Goal: Task Accomplishment & Management: Manage account settings

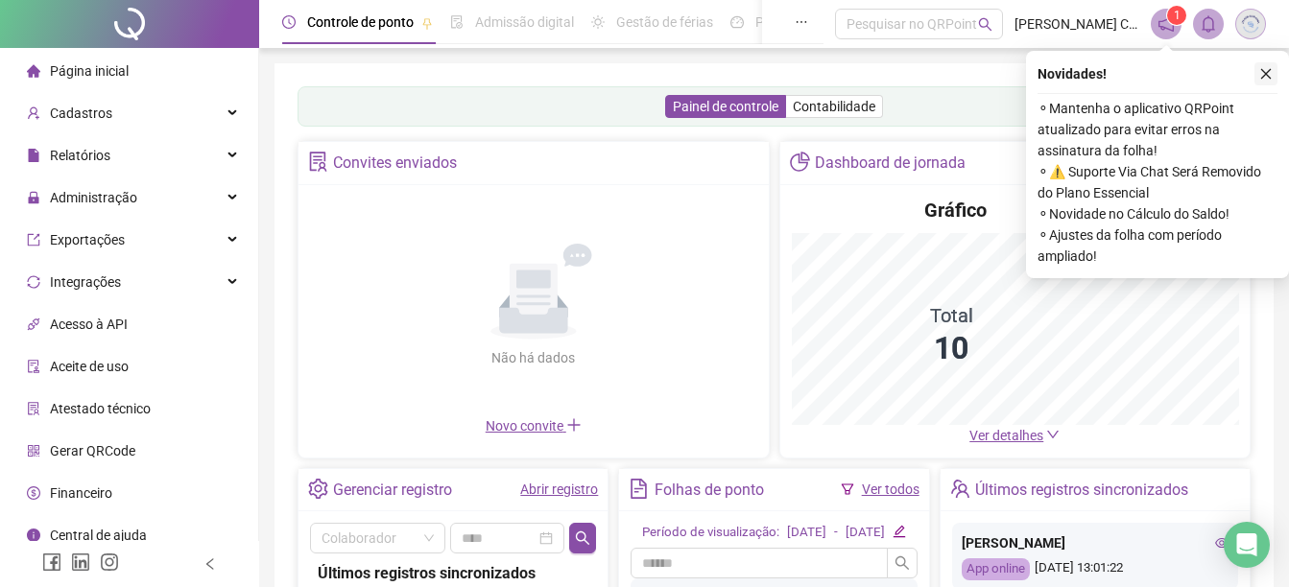
click at [1265, 75] on icon "close" at bounding box center [1266, 74] width 11 height 11
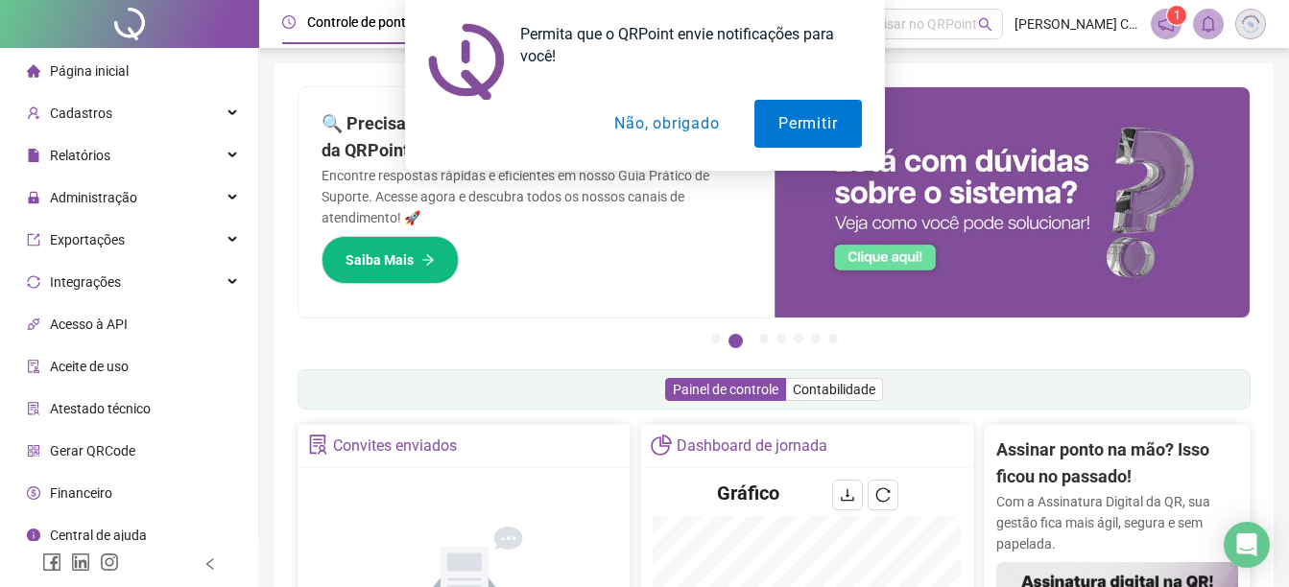
click at [691, 125] on button "Não, obrigado" at bounding box center [666, 124] width 153 height 48
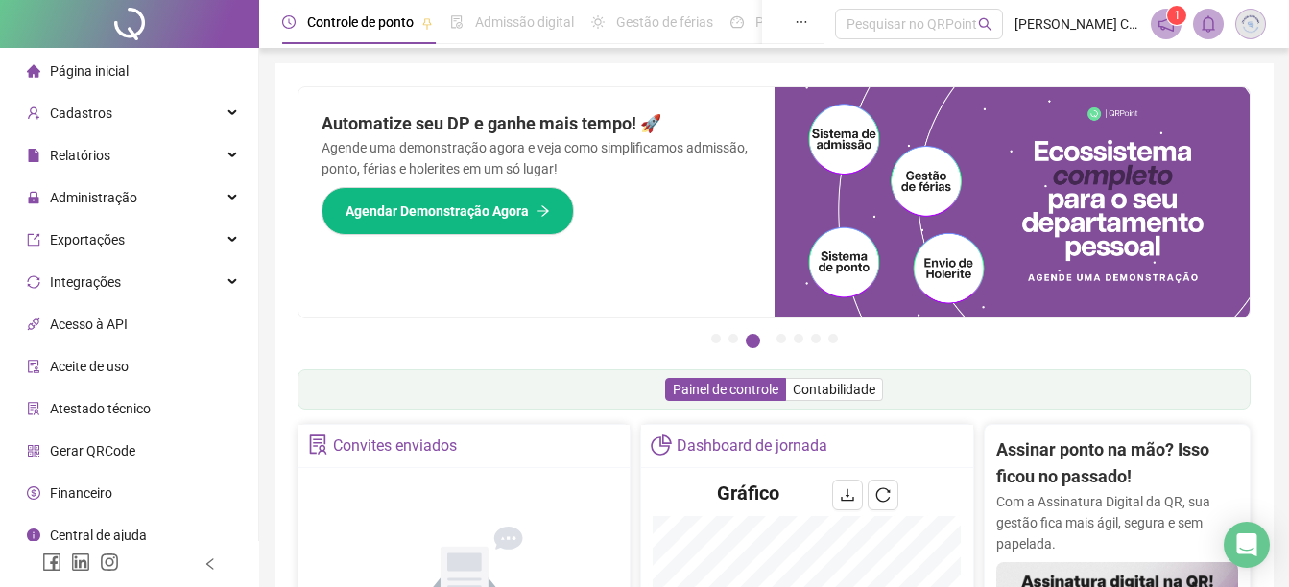
click at [1153, 14] on span at bounding box center [1165, 24] width 31 height 31
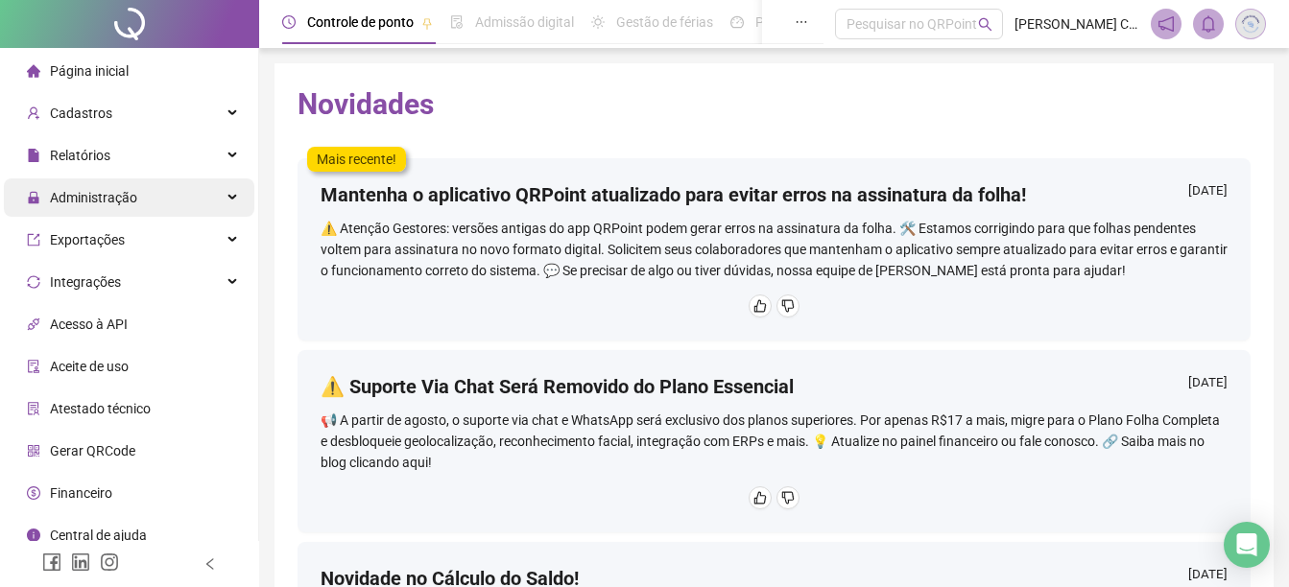
click at [83, 204] on span "Administração" at bounding box center [93, 197] width 87 height 15
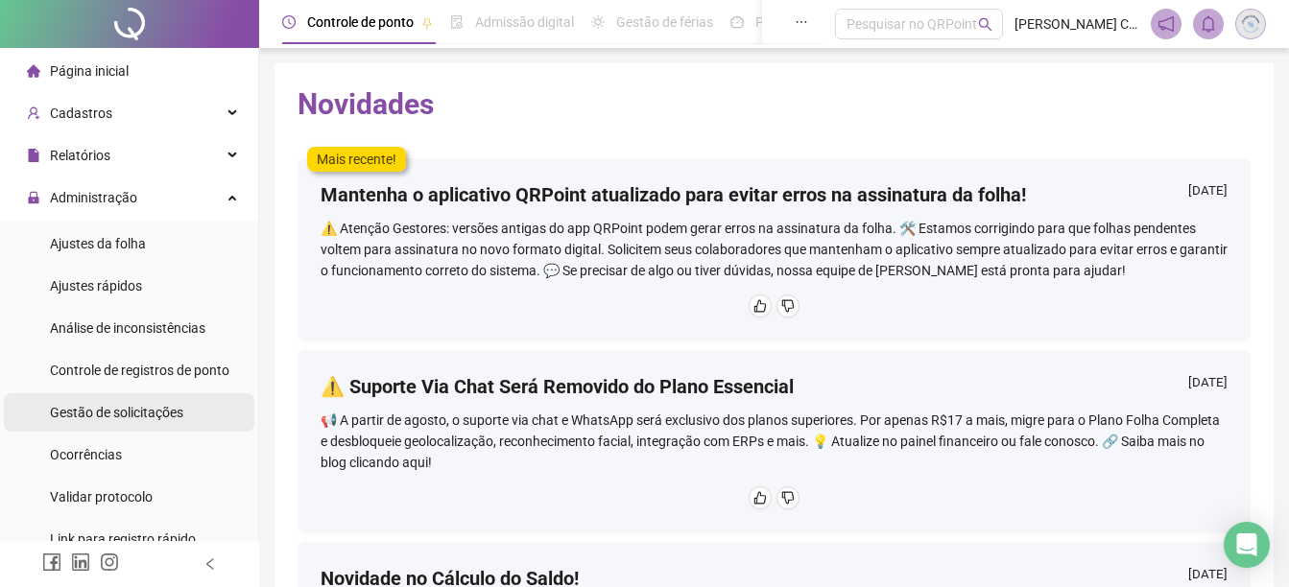
click at [124, 412] on span "Gestão de solicitações" at bounding box center [116, 412] width 133 height 15
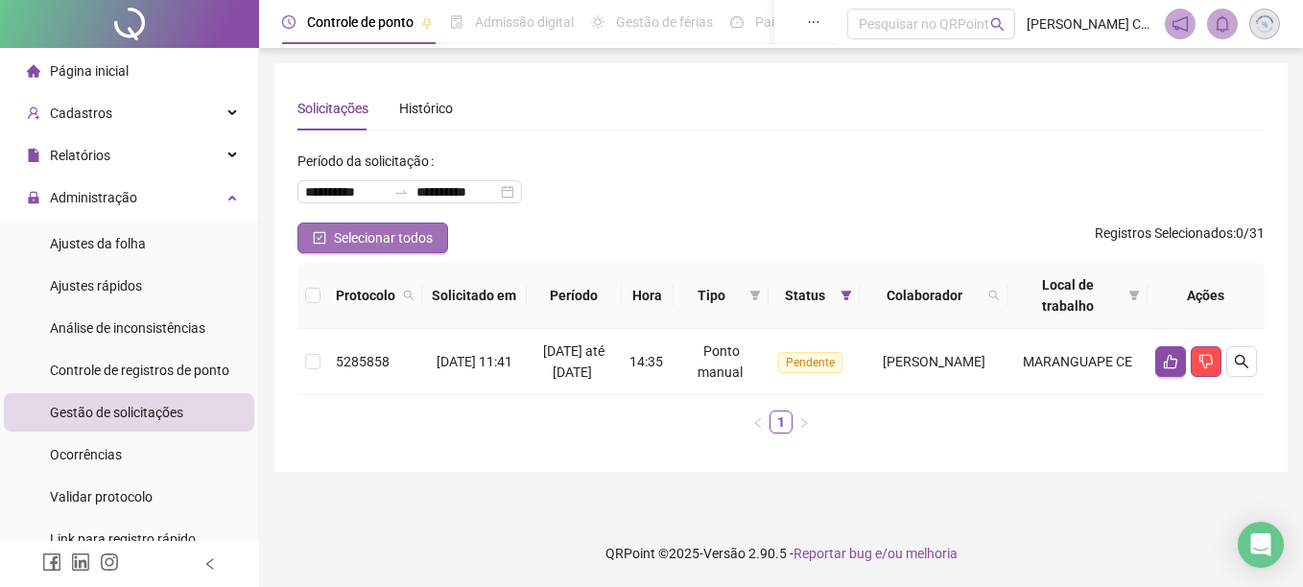
click at [378, 234] on span "Selecionar todos" at bounding box center [383, 237] width 99 height 21
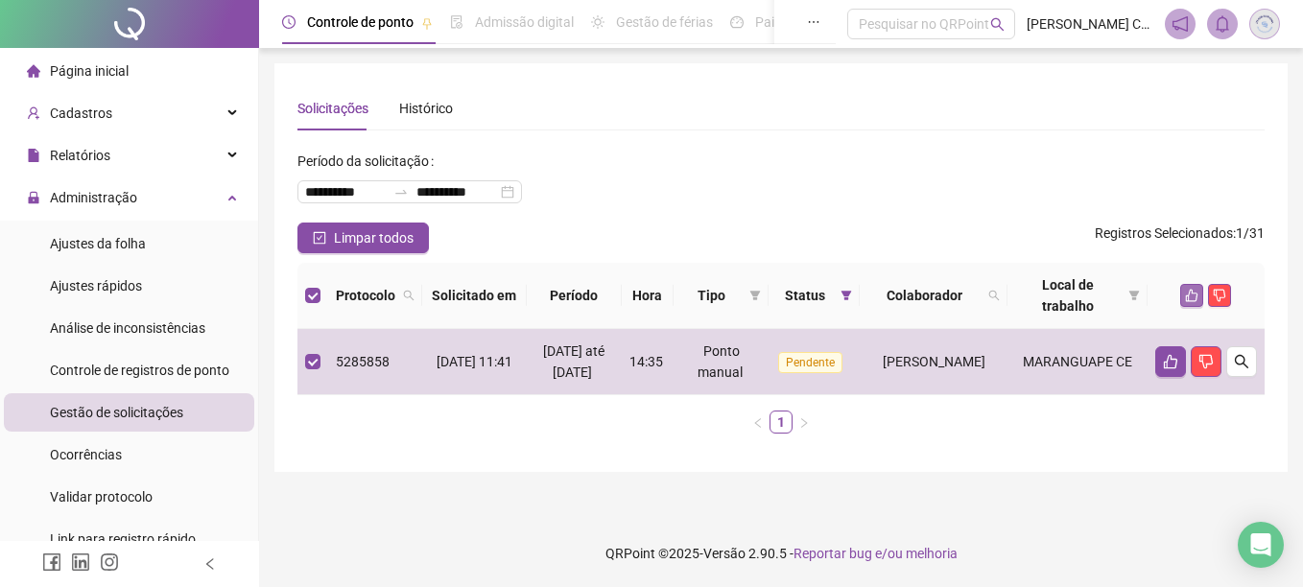
click at [1194, 296] on icon "like" at bounding box center [1191, 295] width 13 height 13
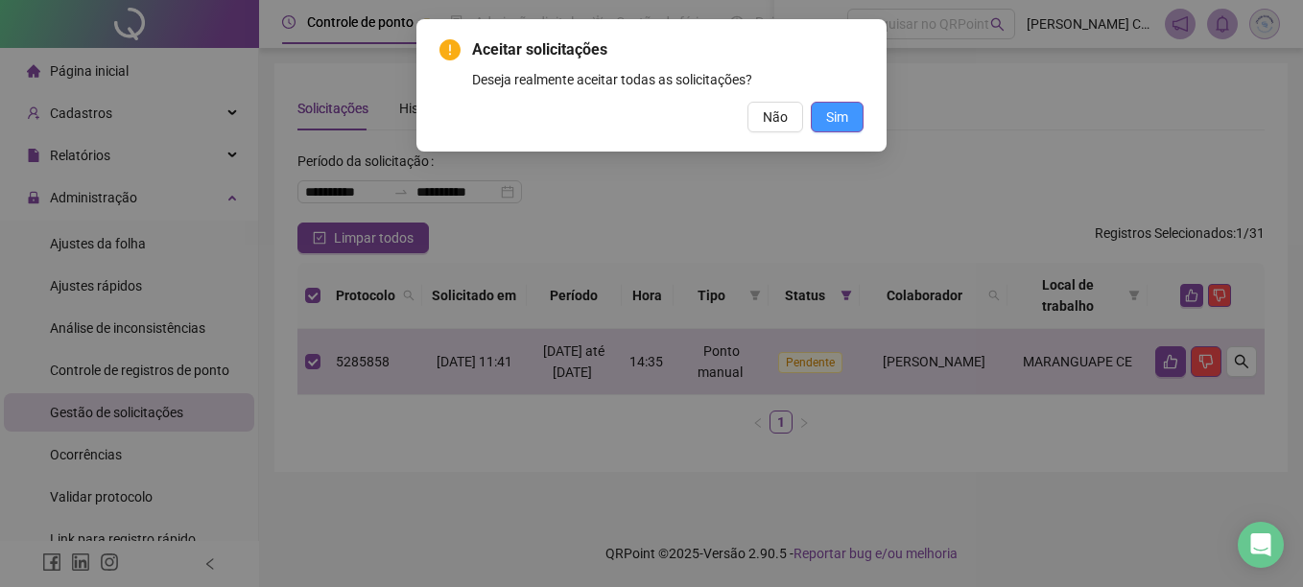
click at [836, 119] on span "Sim" at bounding box center [837, 116] width 22 height 21
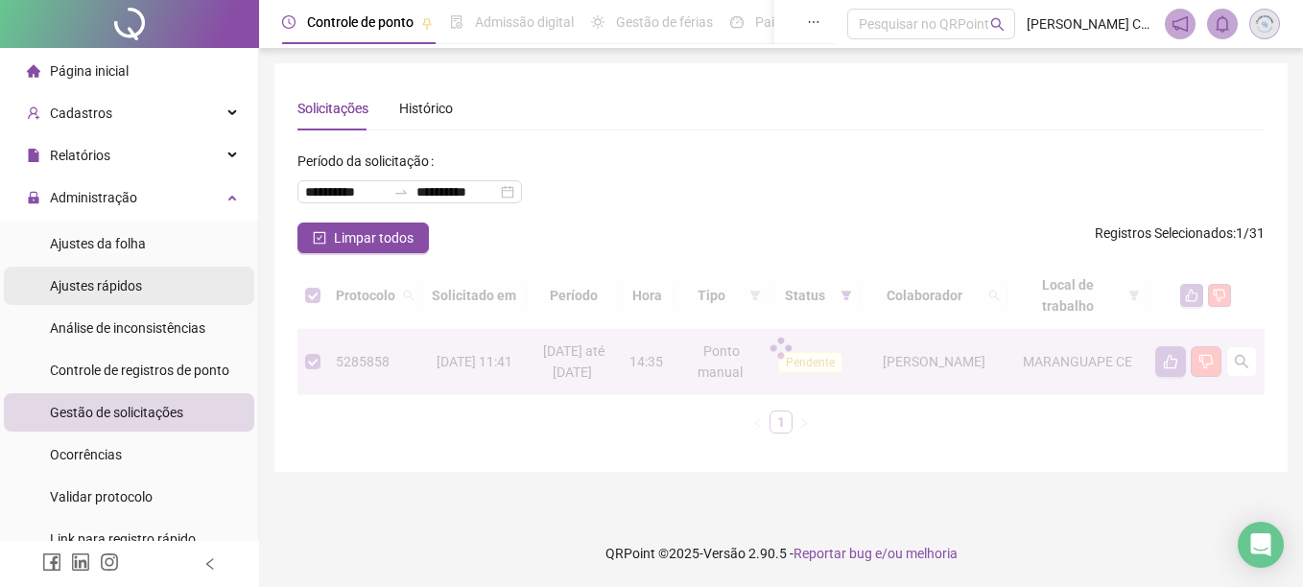
click at [134, 285] on span "Ajustes rápidos" at bounding box center [96, 285] width 92 height 15
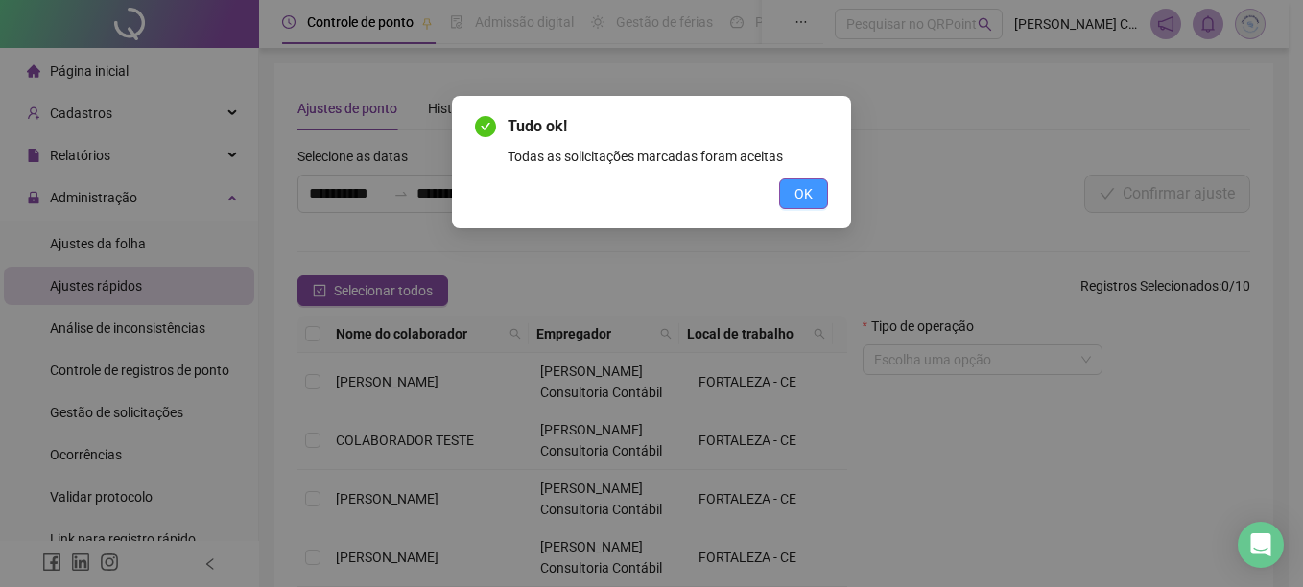
click at [797, 203] on span "OK" at bounding box center [803, 193] width 18 height 21
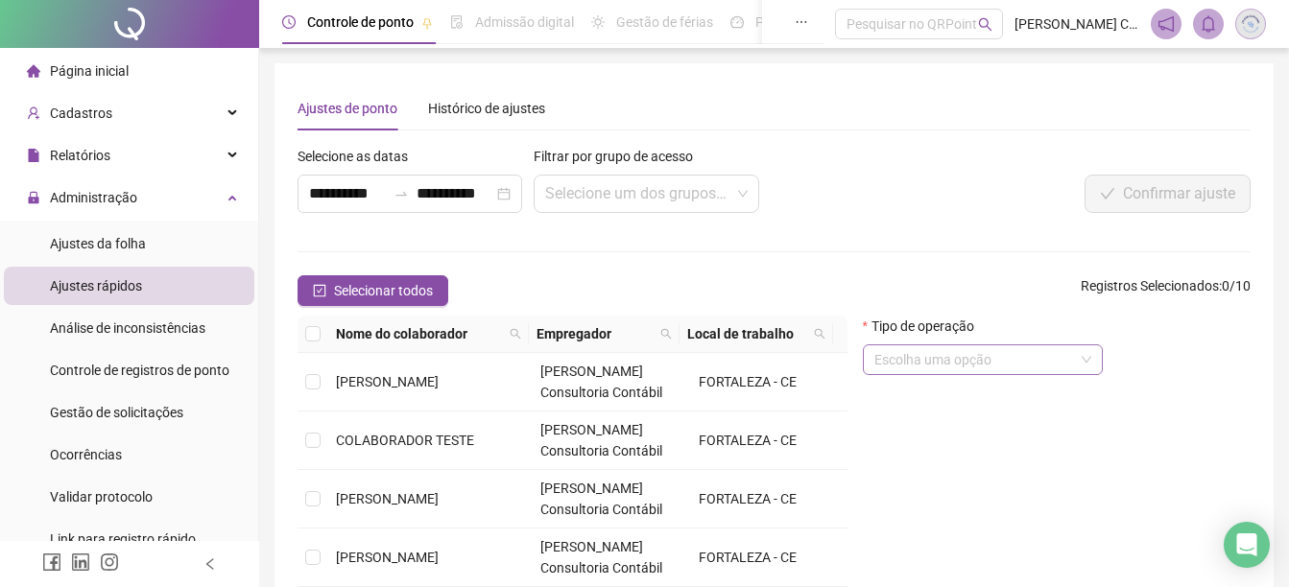
click at [956, 357] on input "search" at bounding box center [974, 359] width 200 height 29
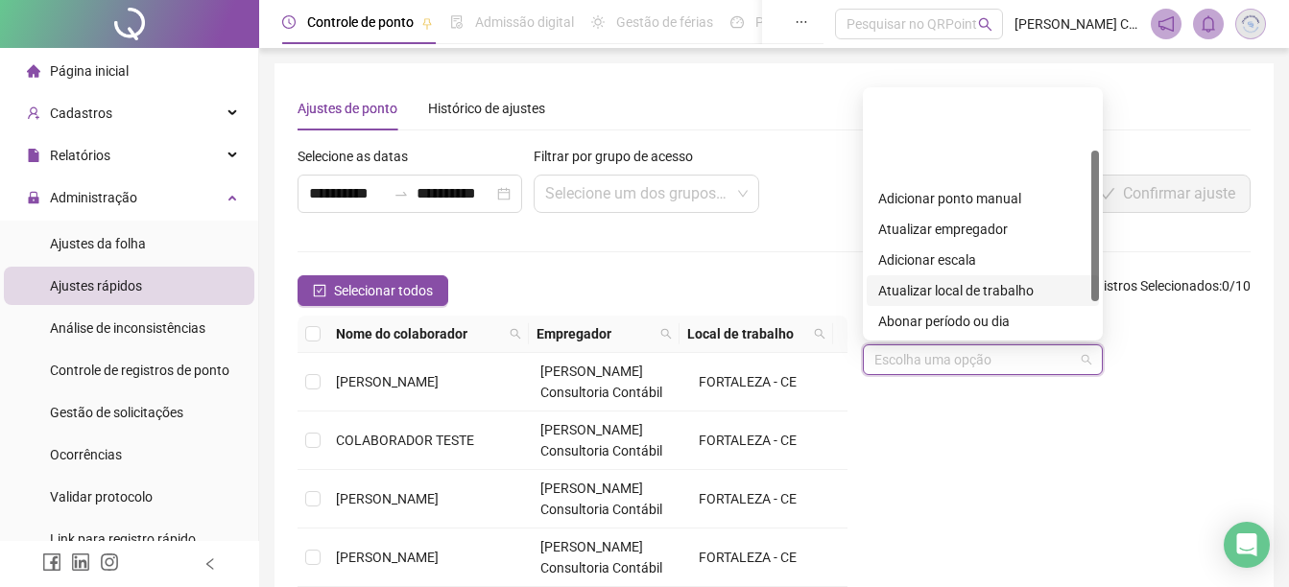
scroll to position [96, 0]
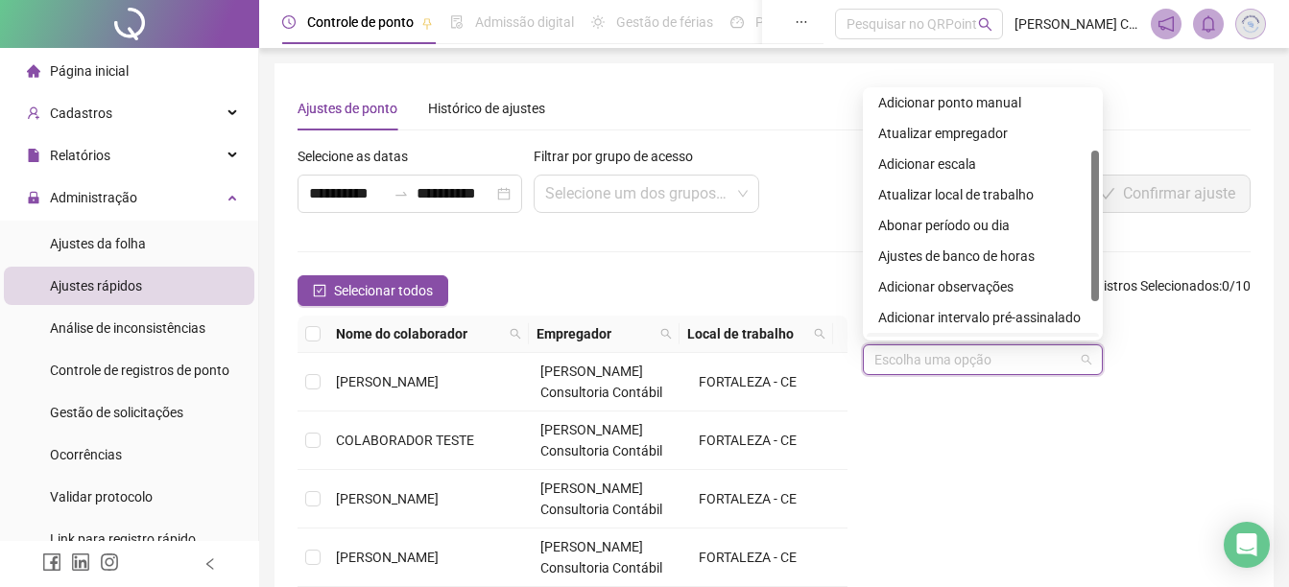
click at [1032, 463] on div "Tipo de operação Escolha uma opção" at bounding box center [1056, 505] width 403 height 379
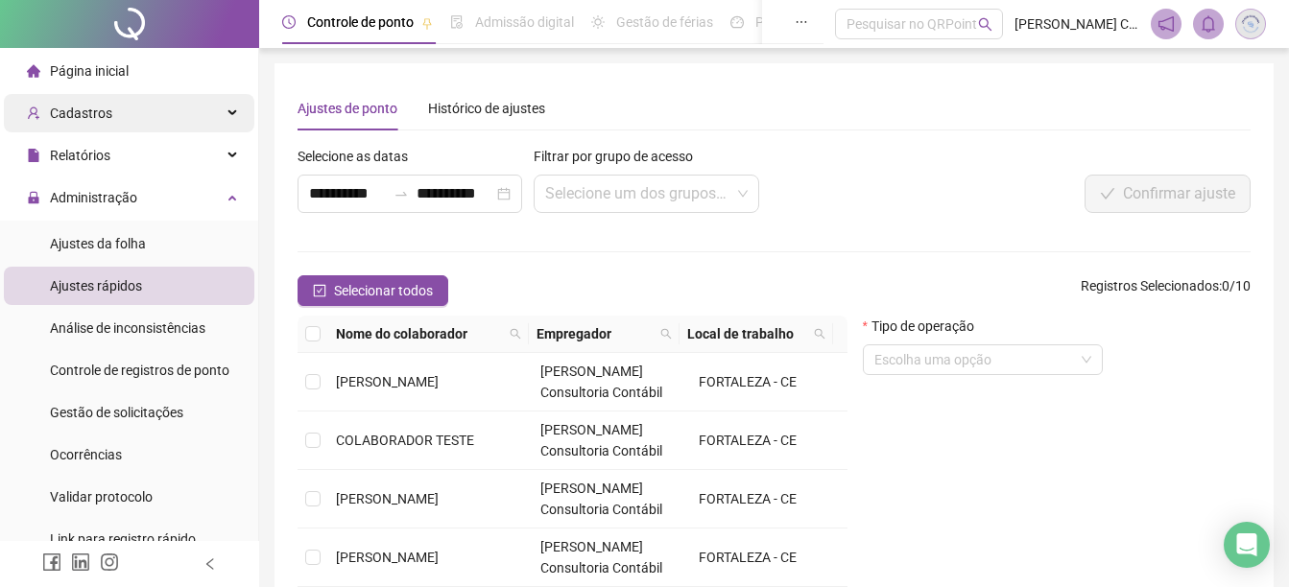
click at [109, 110] on div "Cadastros" at bounding box center [129, 113] width 250 height 38
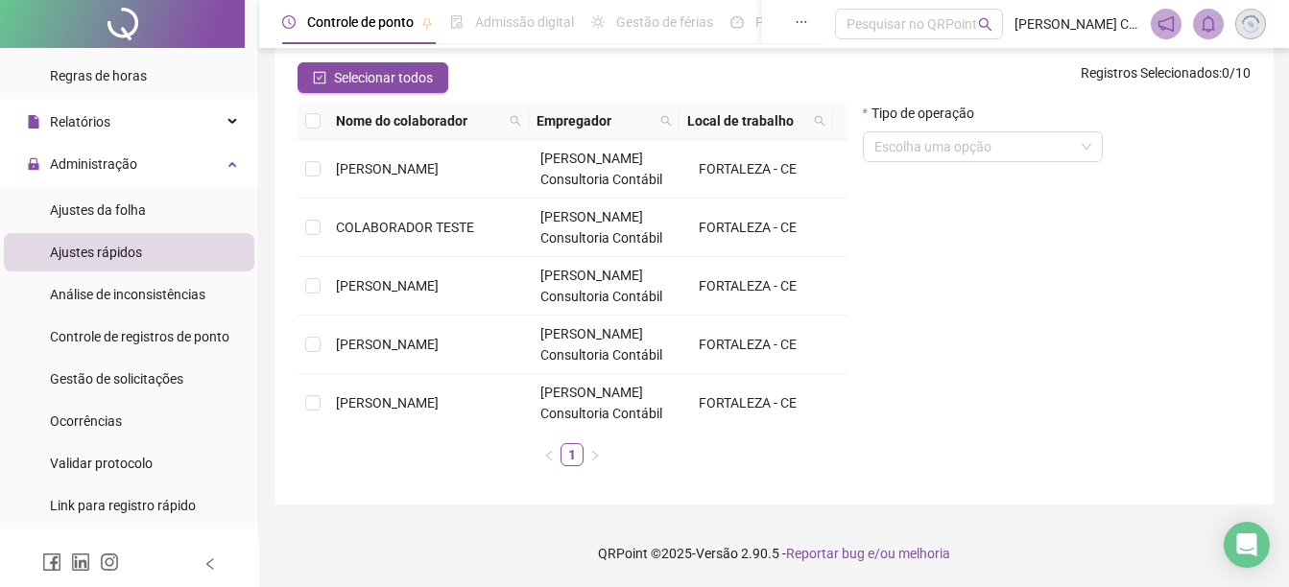
scroll to position [278, 0]
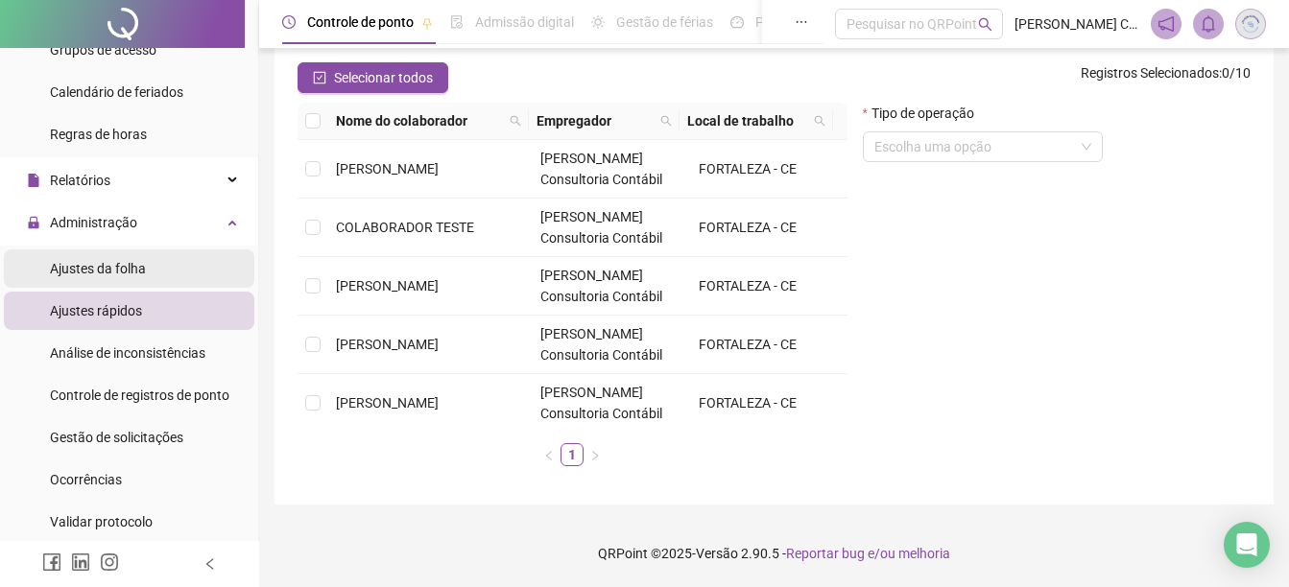
click at [108, 268] on span "Ajustes da folha" at bounding box center [98, 268] width 96 height 15
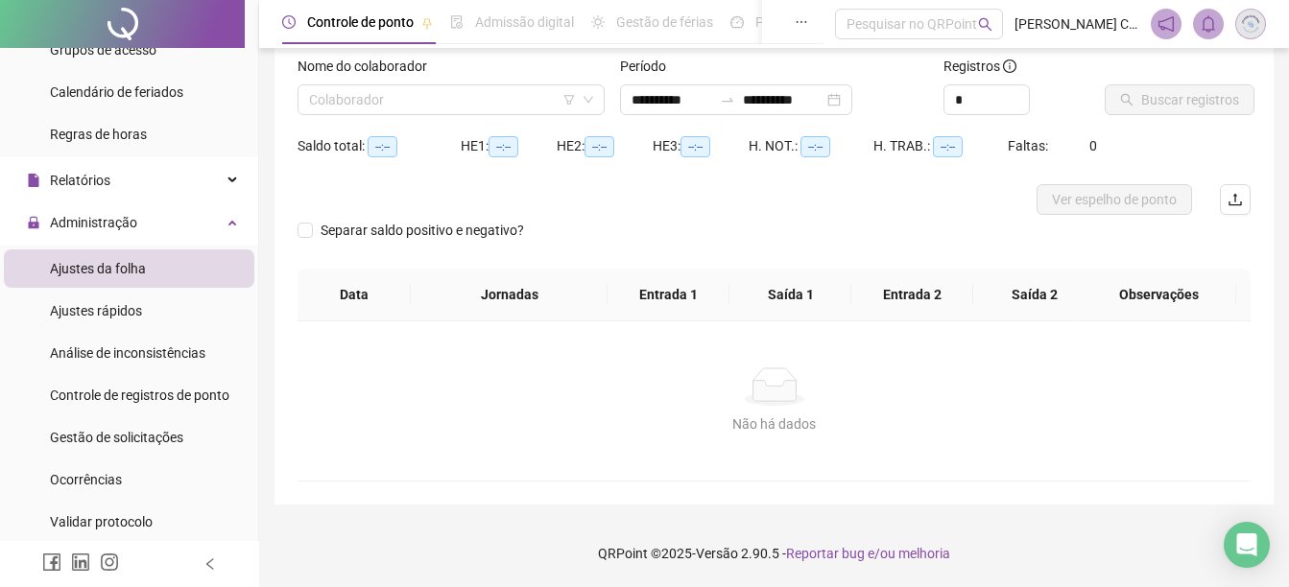
scroll to position [121, 0]
type input "**********"
click at [405, 104] on input "search" at bounding box center [442, 99] width 267 height 29
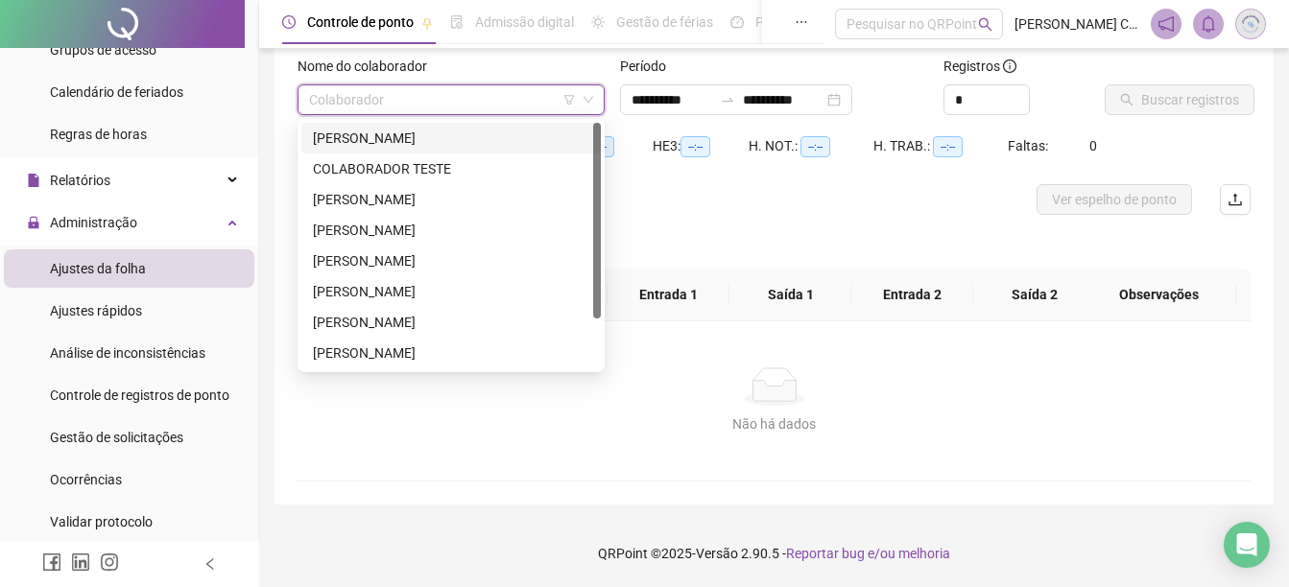
click at [396, 144] on div "[PERSON_NAME]" at bounding box center [451, 138] width 276 height 21
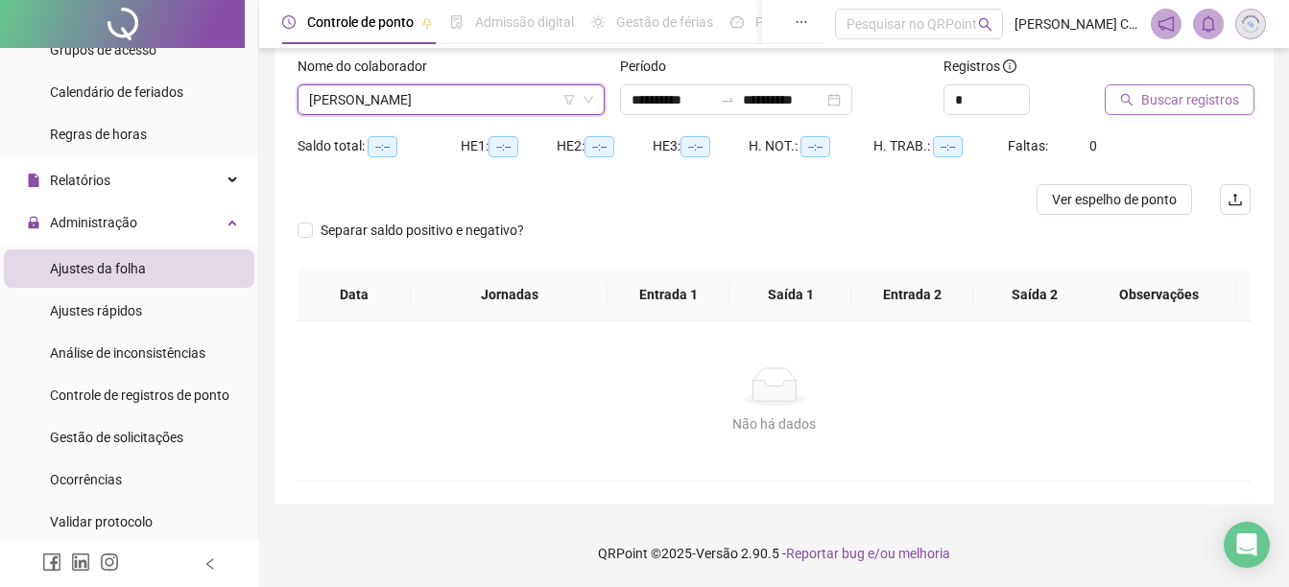
click at [1190, 102] on span "Buscar registros" at bounding box center [1190, 99] width 98 height 21
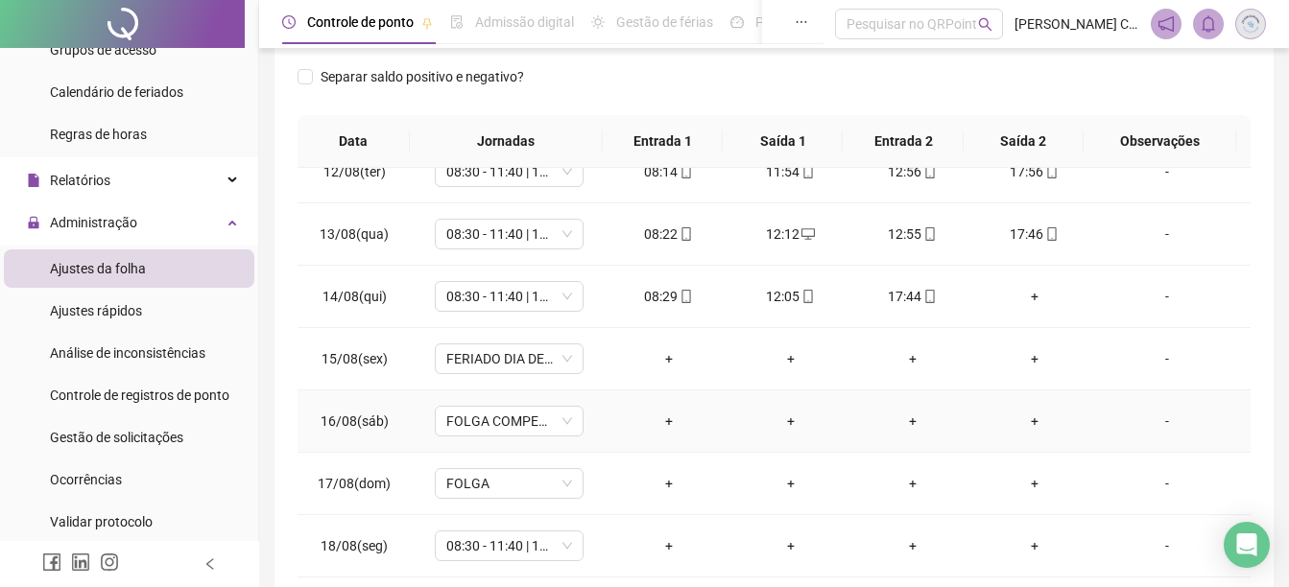
scroll to position [393, 0]
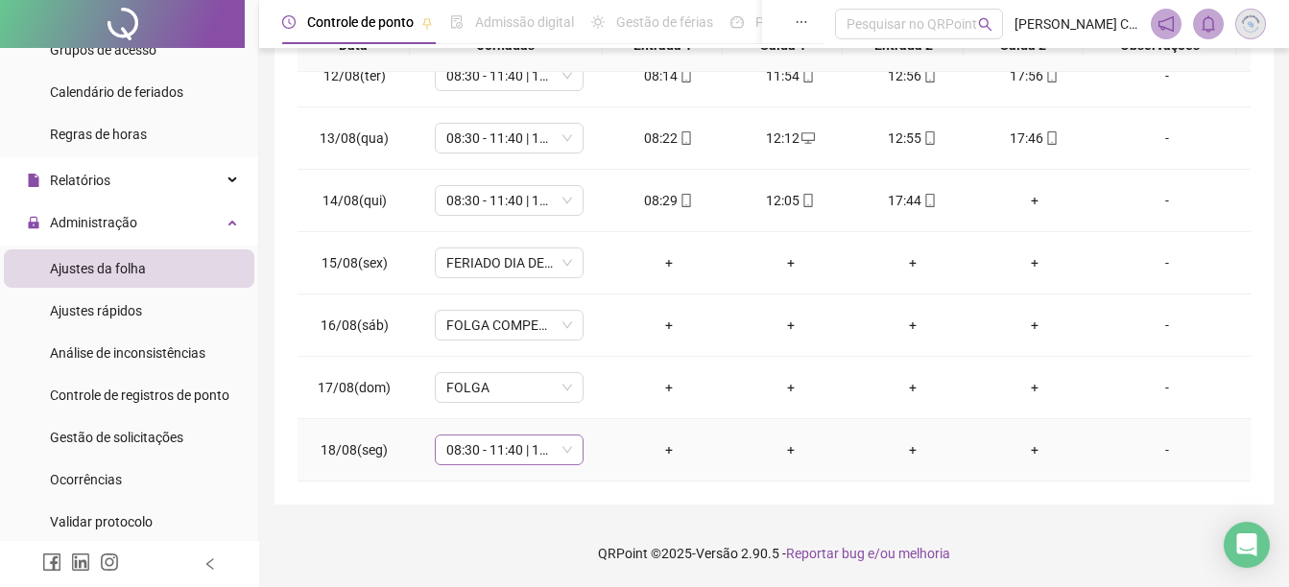
click at [470, 458] on span "08:30 - 11:40 | 12:10 - 17:45" at bounding box center [509, 450] width 126 height 29
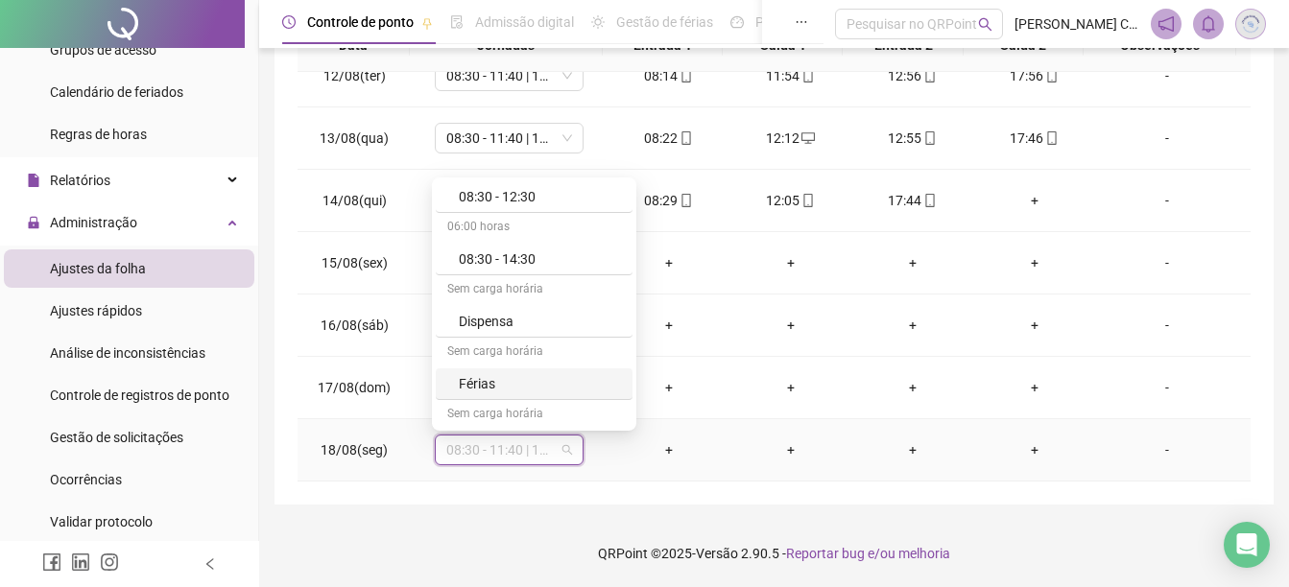
scroll to position [877, 0]
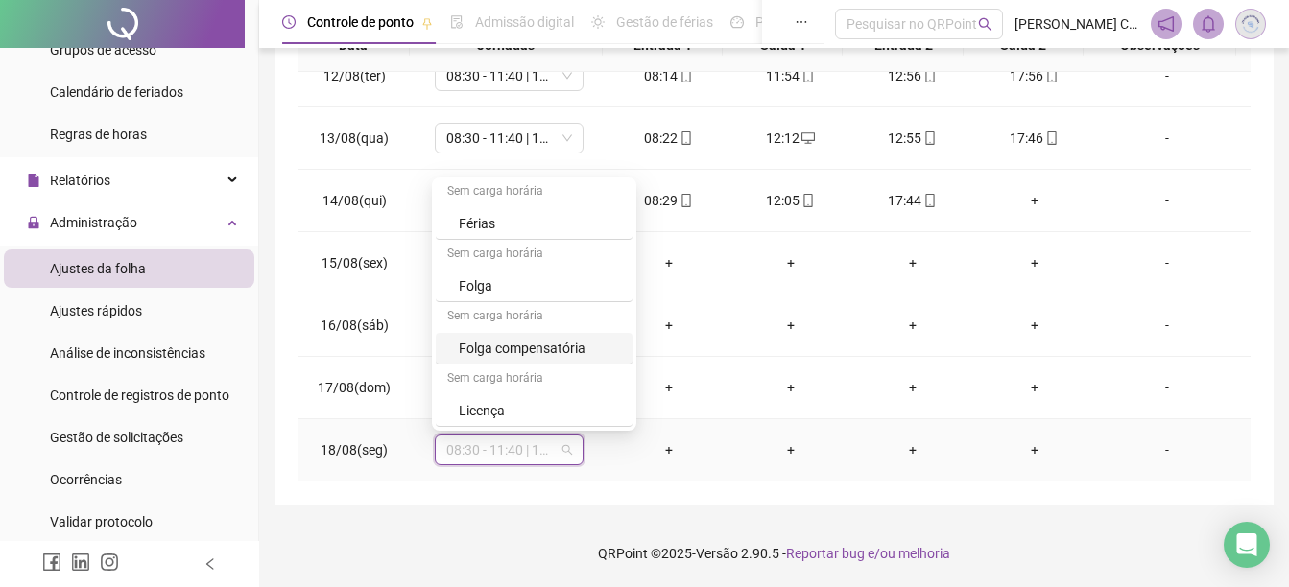
click at [483, 343] on div "Folga compensatória" at bounding box center [540, 348] width 162 height 21
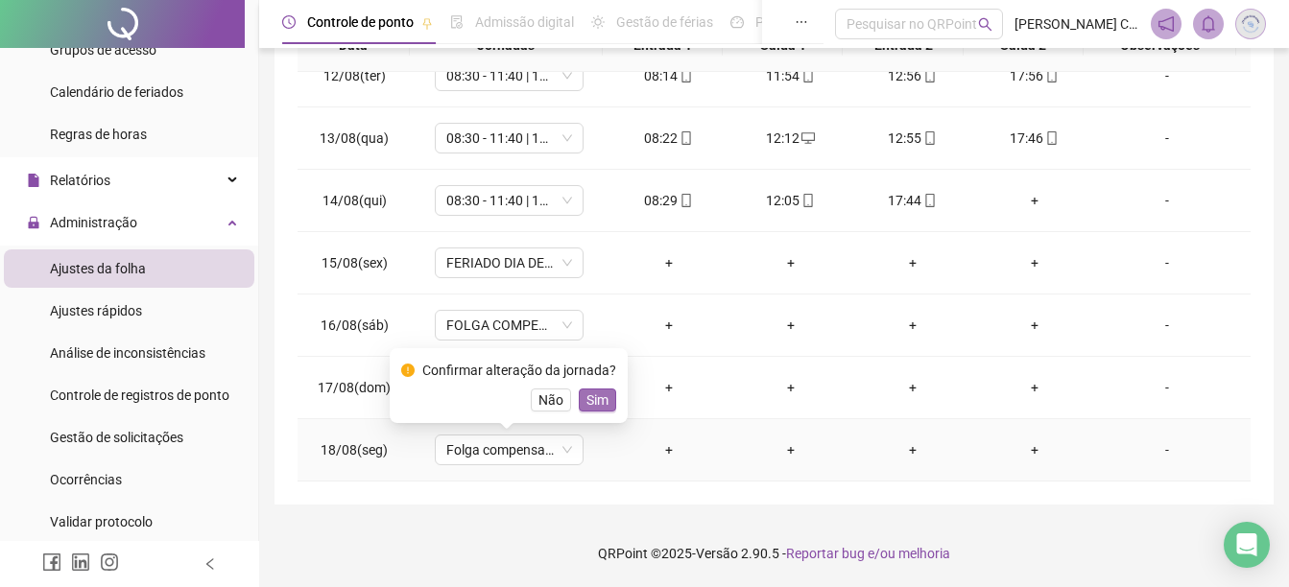
click at [593, 395] on span "Sim" at bounding box center [597, 400] width 22 height 21
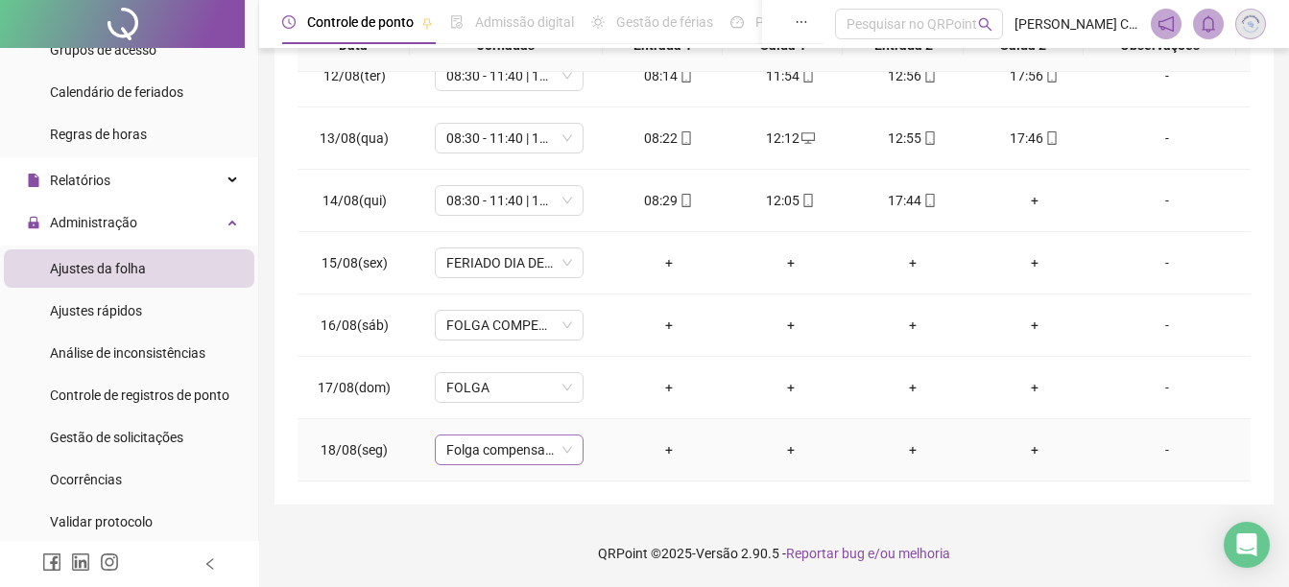
click at [503, 462] on span "Folga compensatória" at bounding box center [509, 450] width 126 height 29
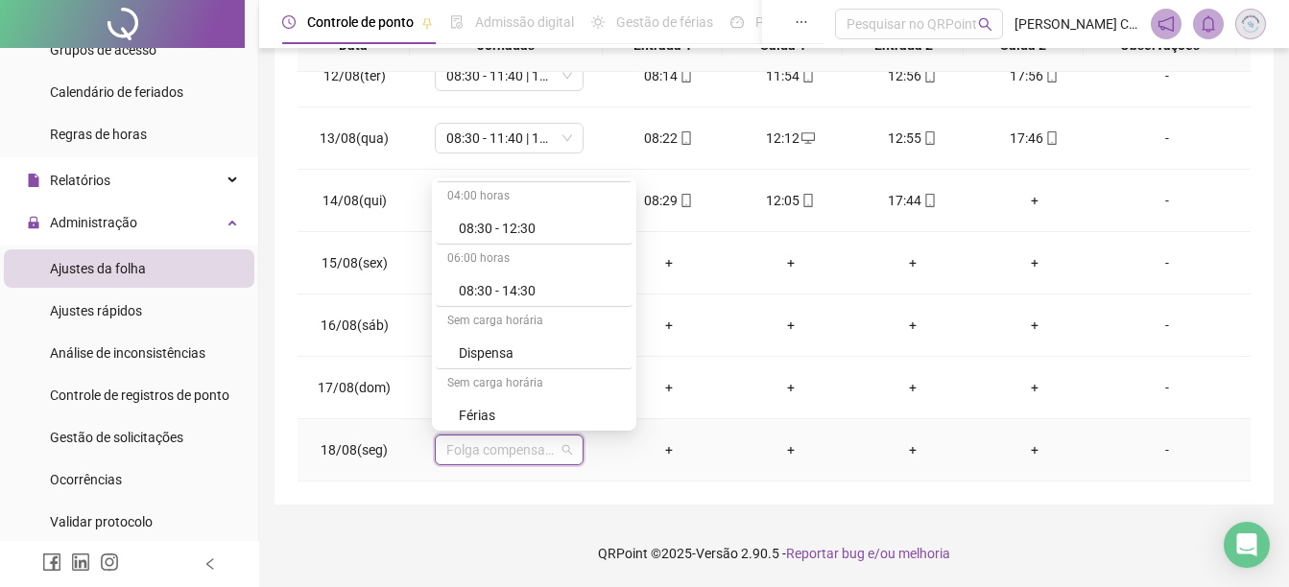
scroll to position [589, 0]
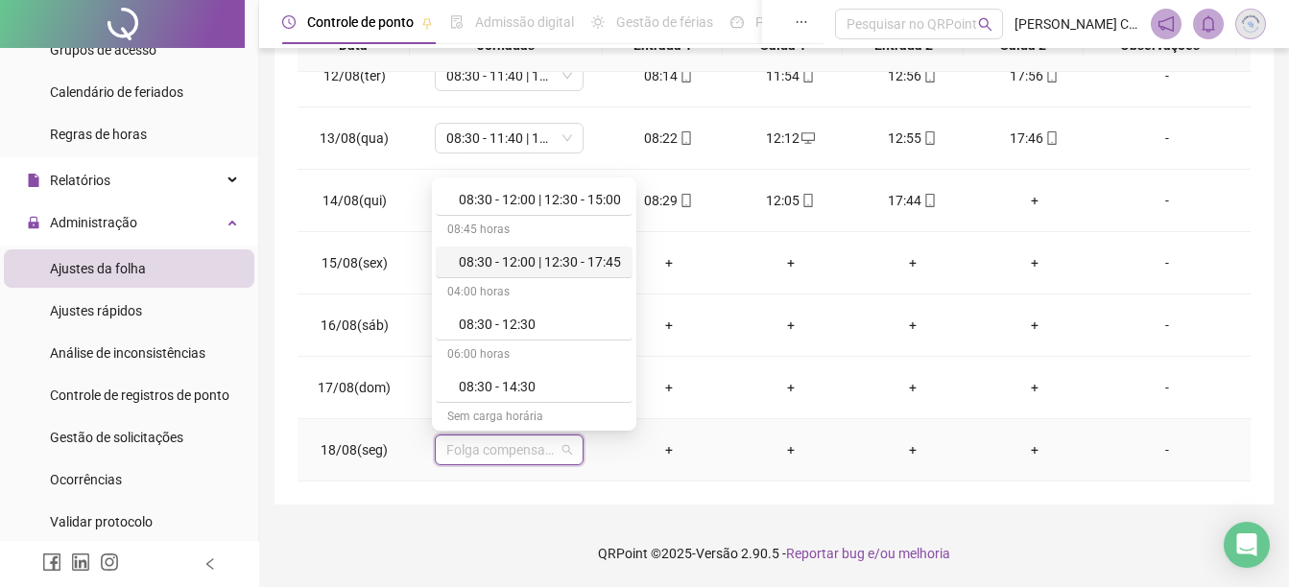
drag, startPoint x: 518, startPoint y: 256, endPoint x: 499, endPoint y: 274, distance: 26.5
click at [518, 257] on div "08:30 - 12:00 | 12:30 - 17:45" at bounding box center [540, 261] width 162 height 21
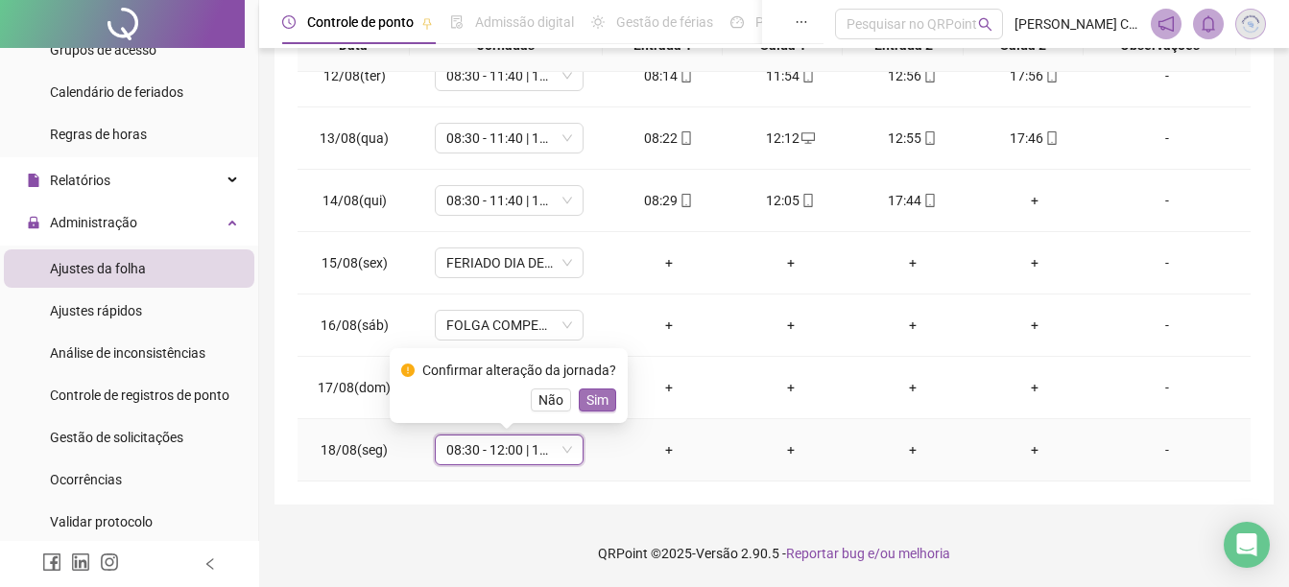
click at [591, 401] on span "Sim" at bounding box center [597, 400] width 22 height 21
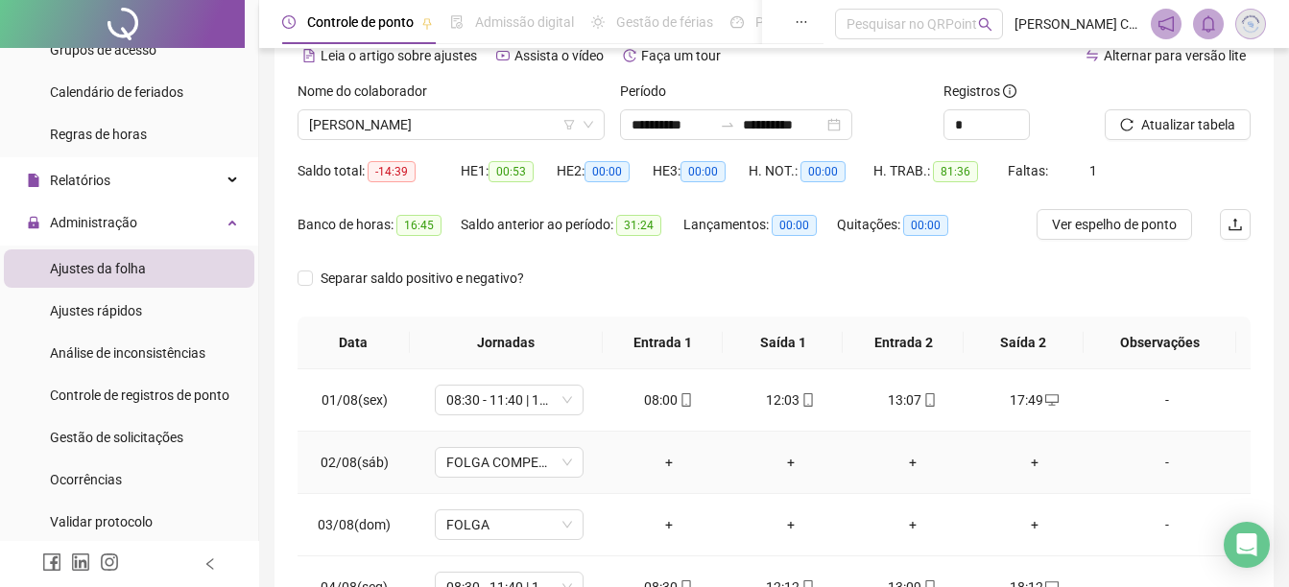
scroll to position [0, 0]
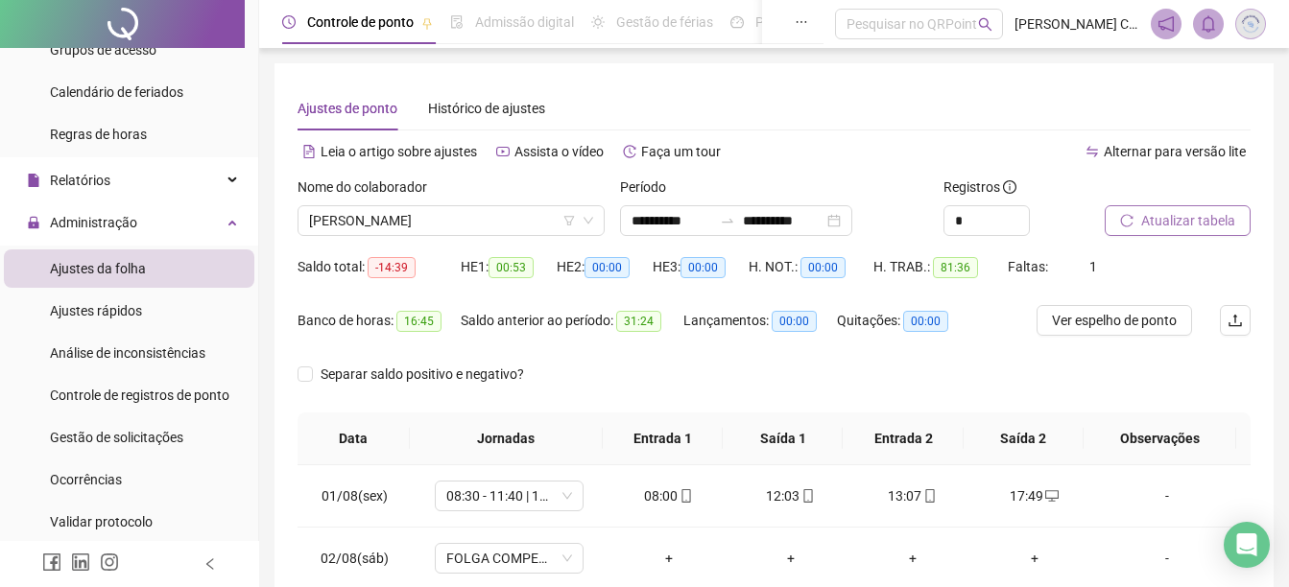
click at [1175, 220] on span "Atualizar tabela" at bounding box center [1188, 220] width 94 height 21
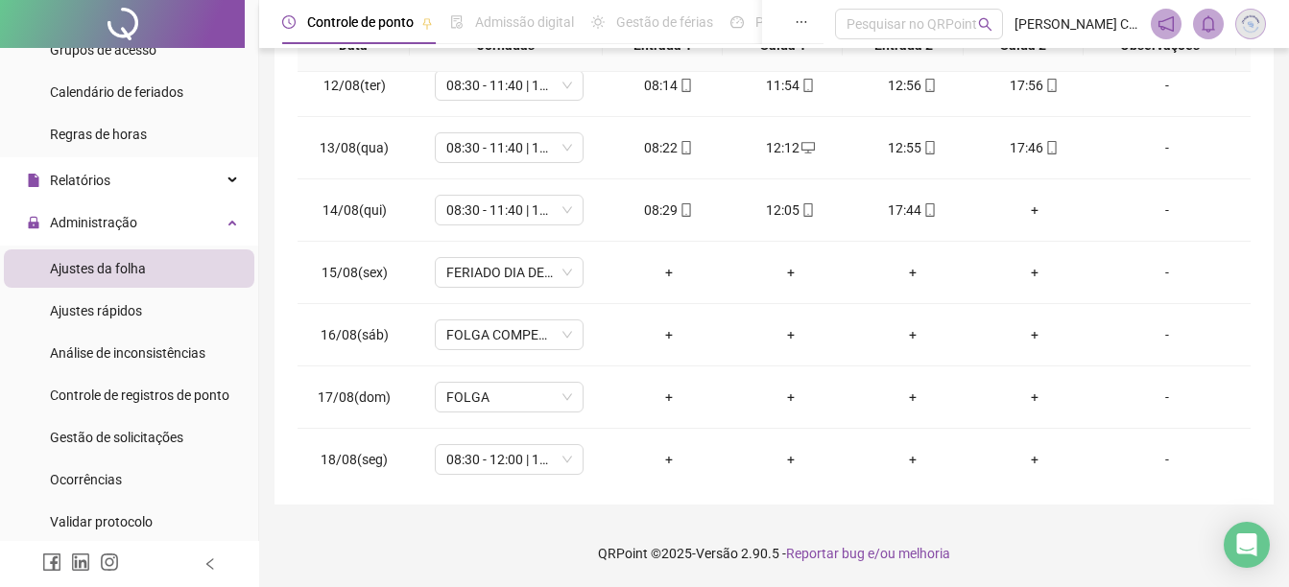
scroll to position [713, 0]
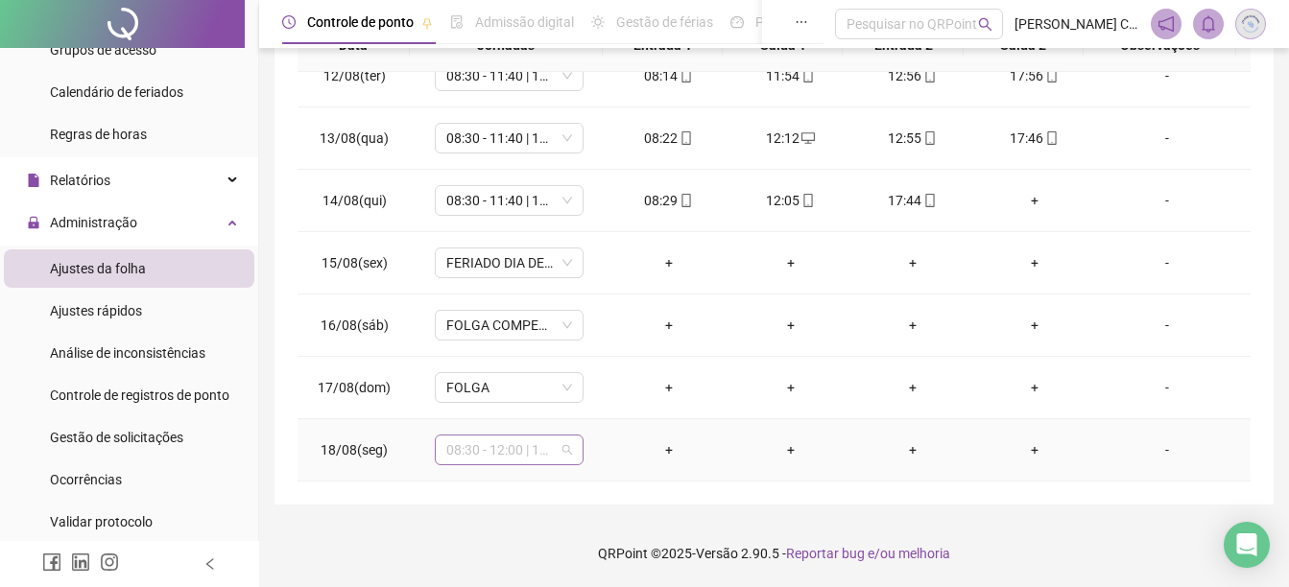
click at [477, 453] on span "08:30 - 12:00 | 12:30 - 17:45" at bounding box center [509, 450] width 126 height 29
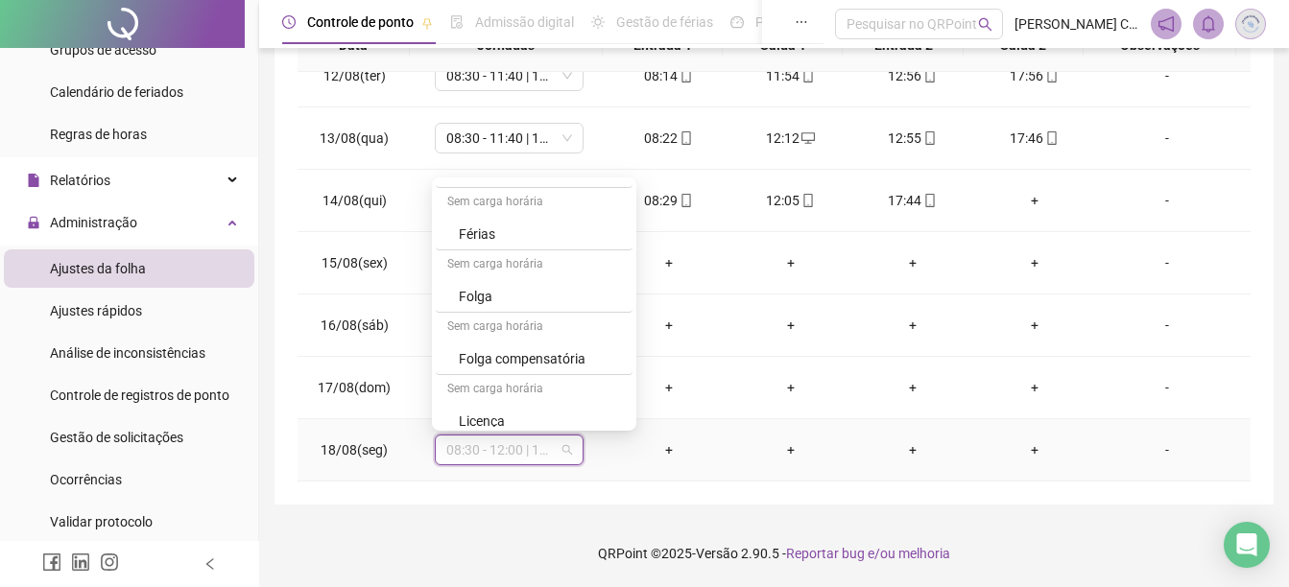
scroll to position [877, 0]
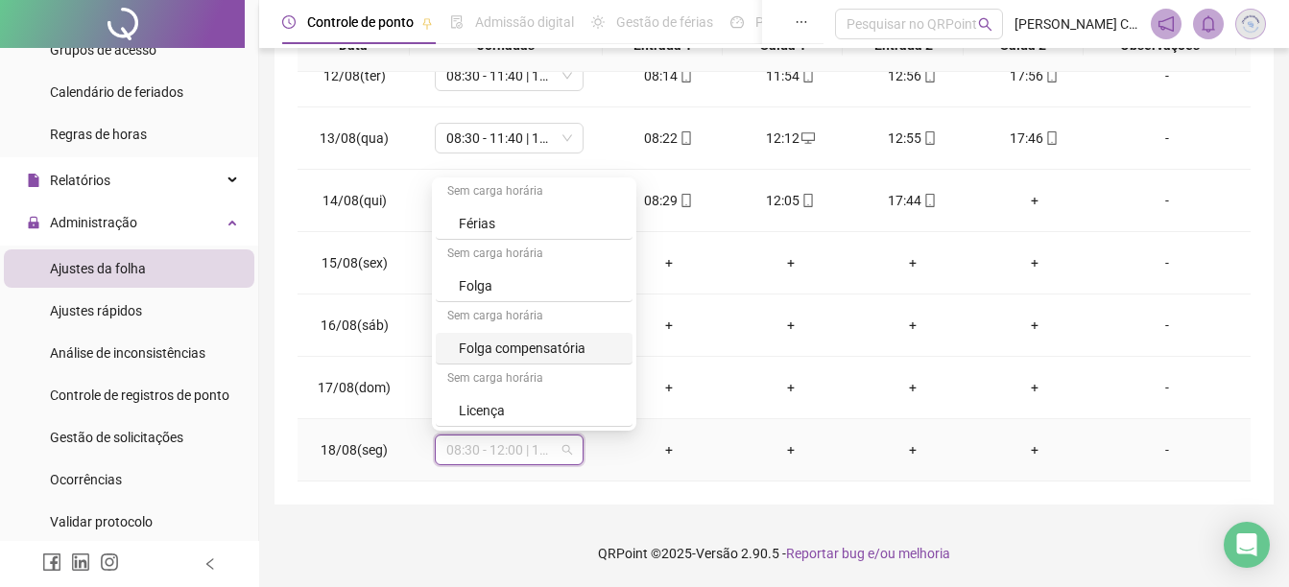
click at [561, 343] on div "Folga compensatória" at bounding box center [540, 348] width 162 height 21
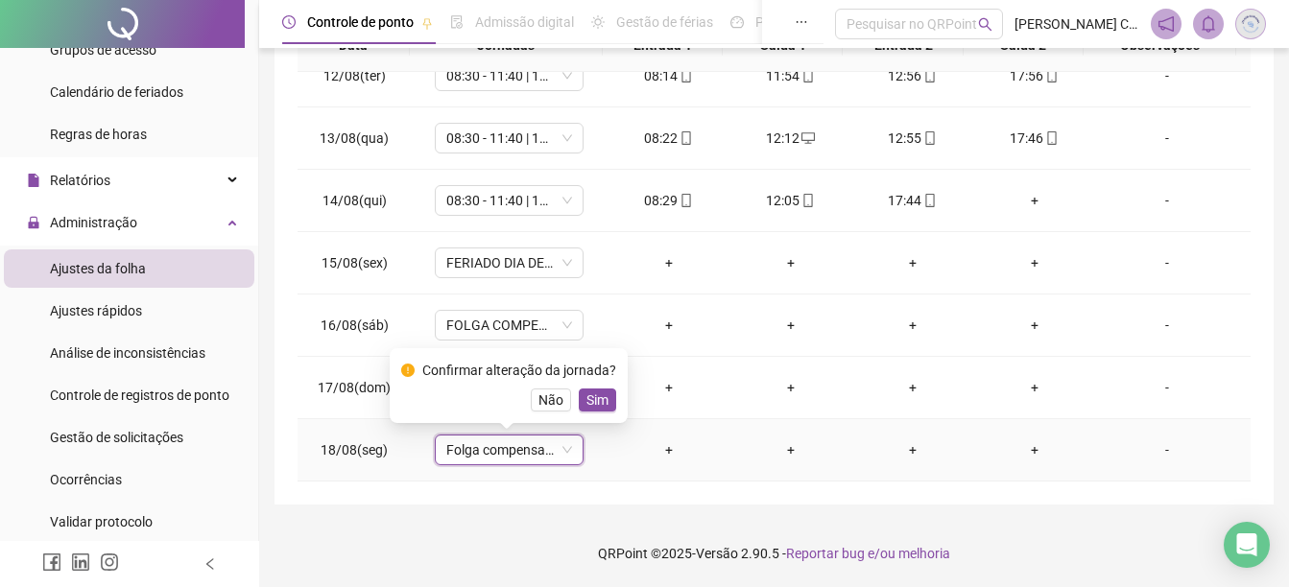
click at [589, 393] on span "Sim" at bounding box center [597, 400] width 22 height 21
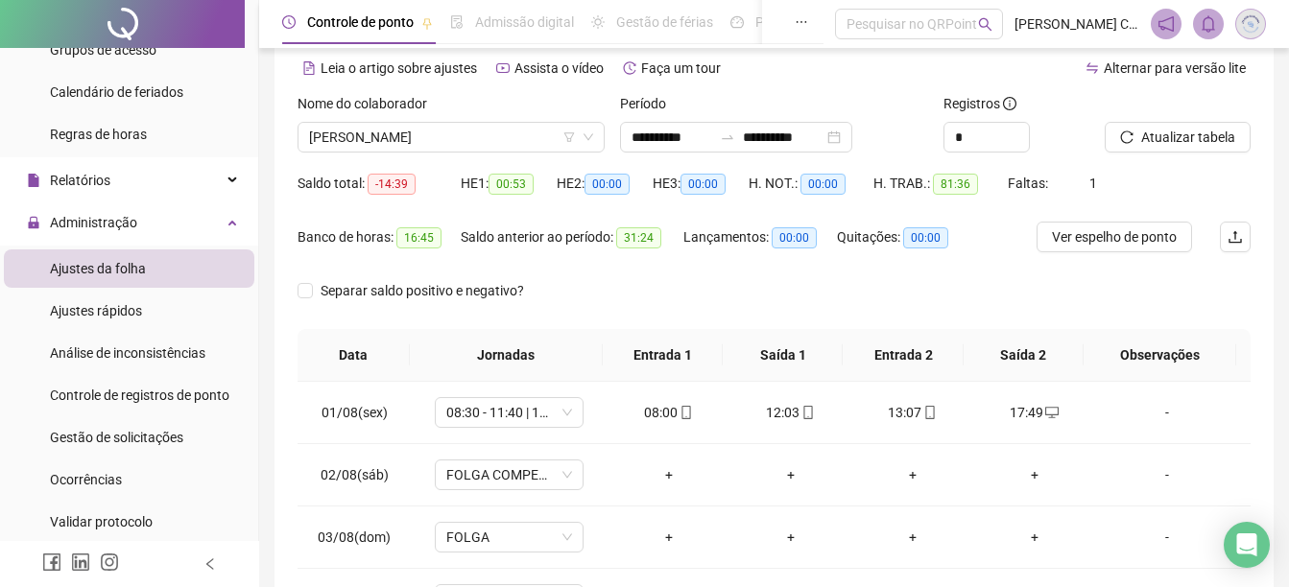
scroll to position [78, 0]
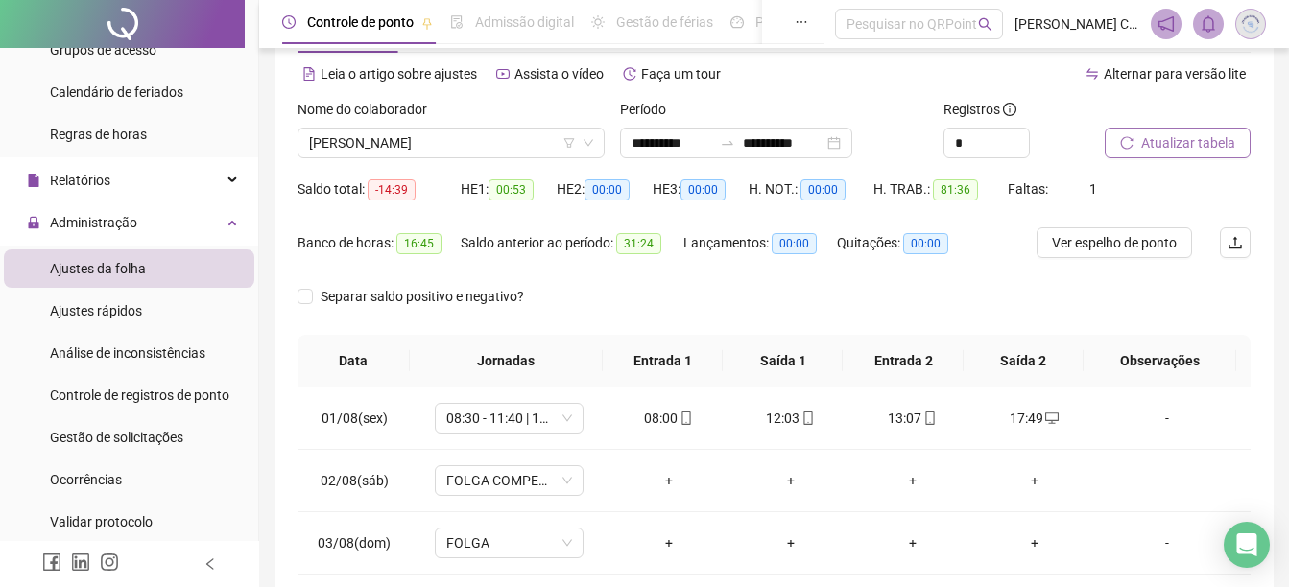
click at [1176, 135] on span "Atualizar tabela" at bounding box center [1188, 142] width 94 height 21
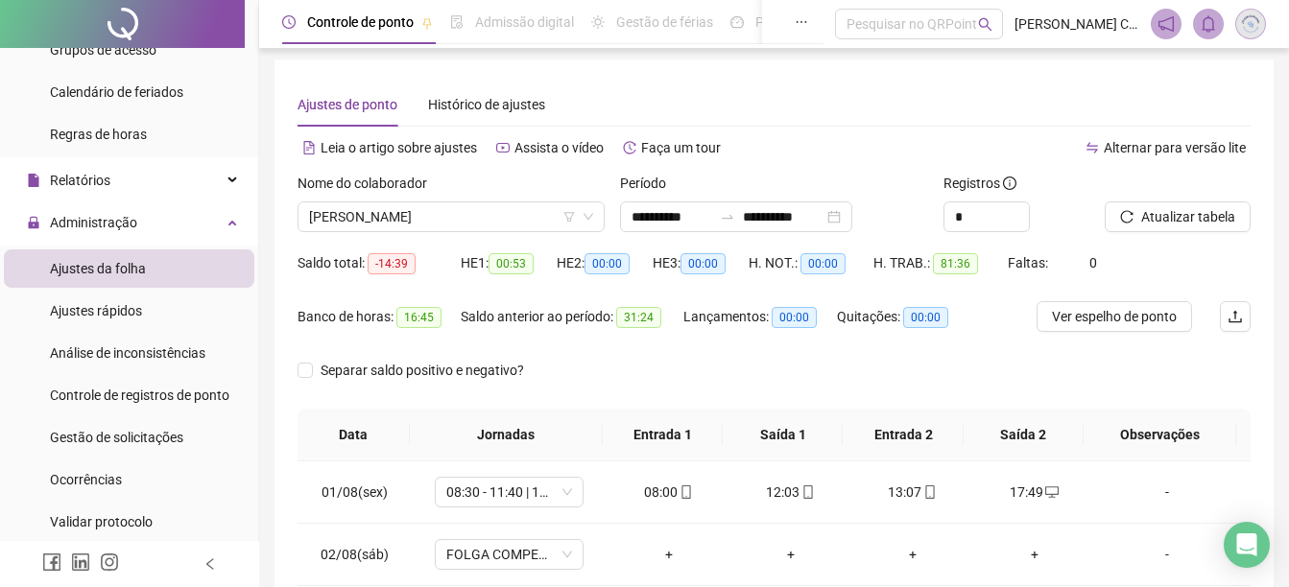
scroll to position [0, 0]
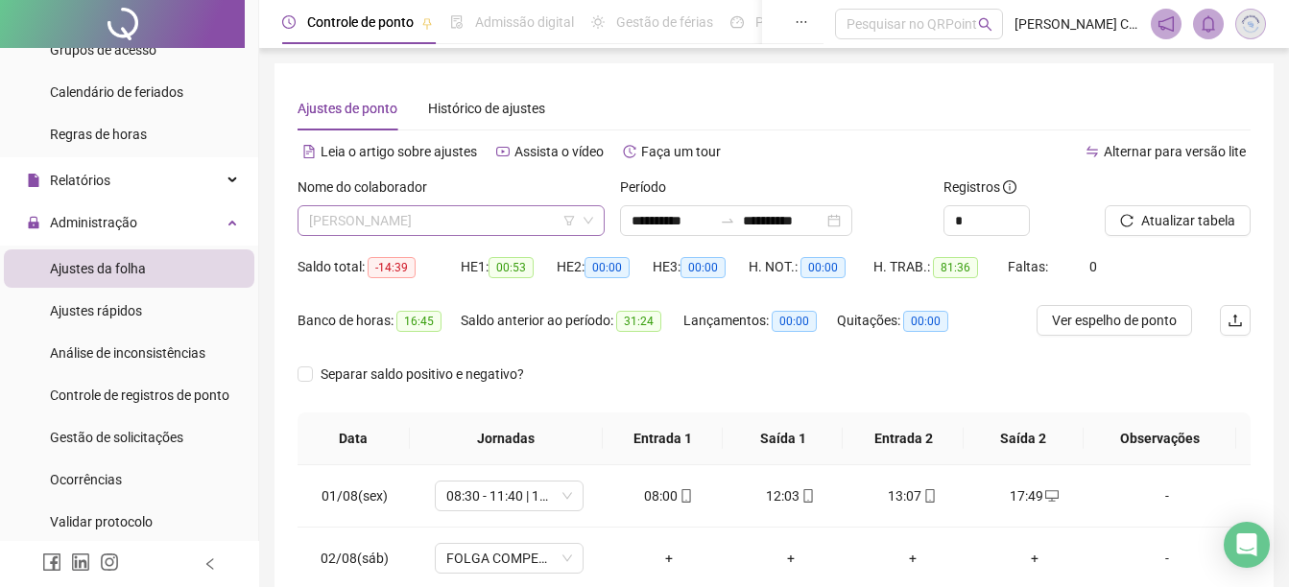
click at [349, 224] on span "[PERSON_NAME]" at bounding box center [451, 220] width 284 height 29
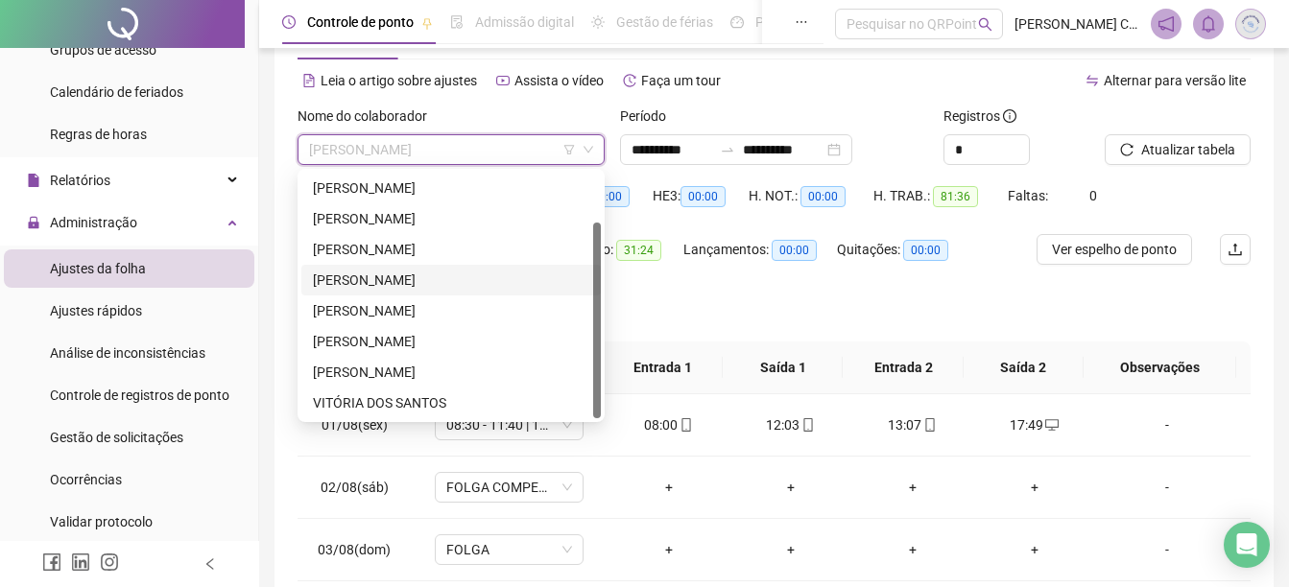
scroll to position [96, 0]
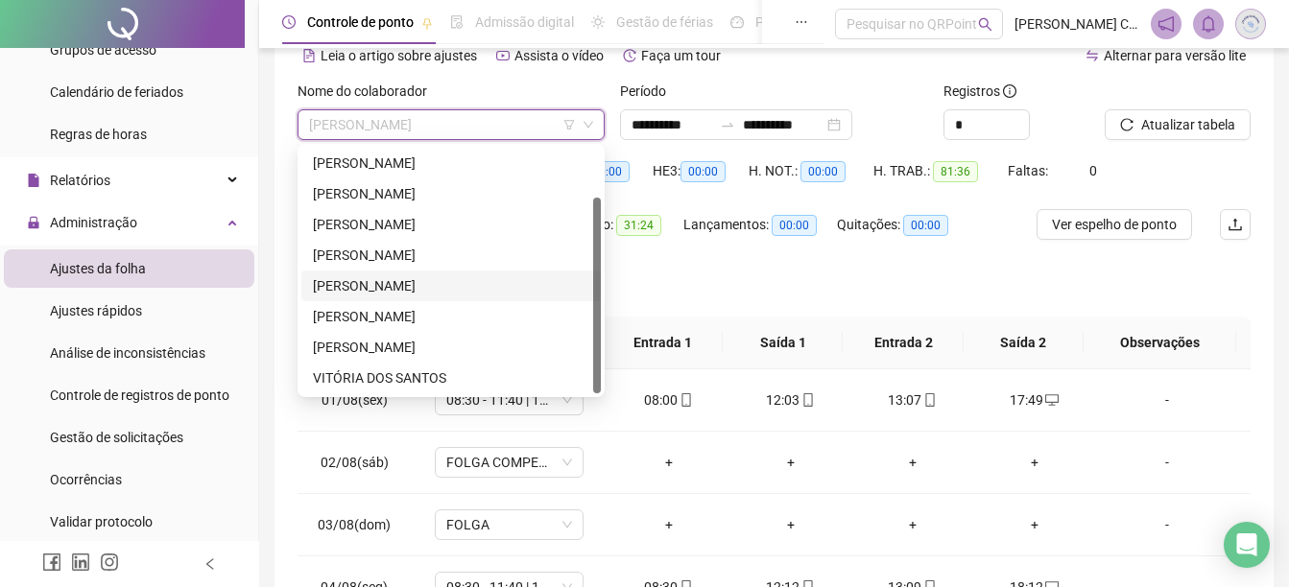
click at [367, 286] on div "[PERSON_NAME]" at bounding box center [451, 285] width 276 height 21
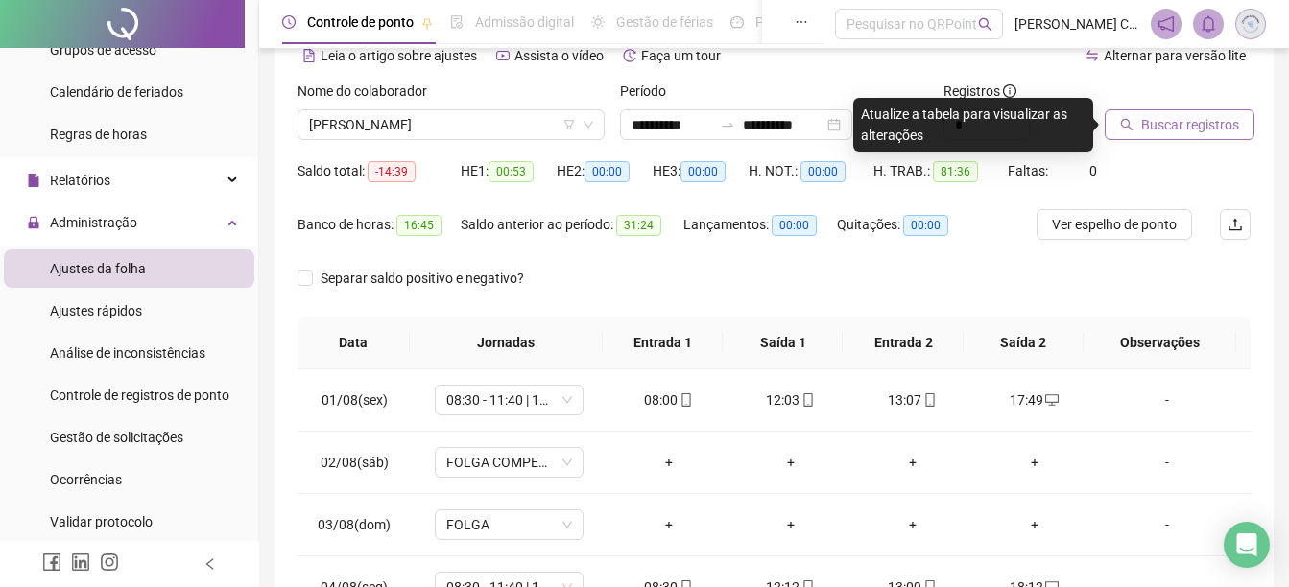
click at [1178, 123] on span "Buscar registros" at bounding box center [1190, 124] width 98 height 21
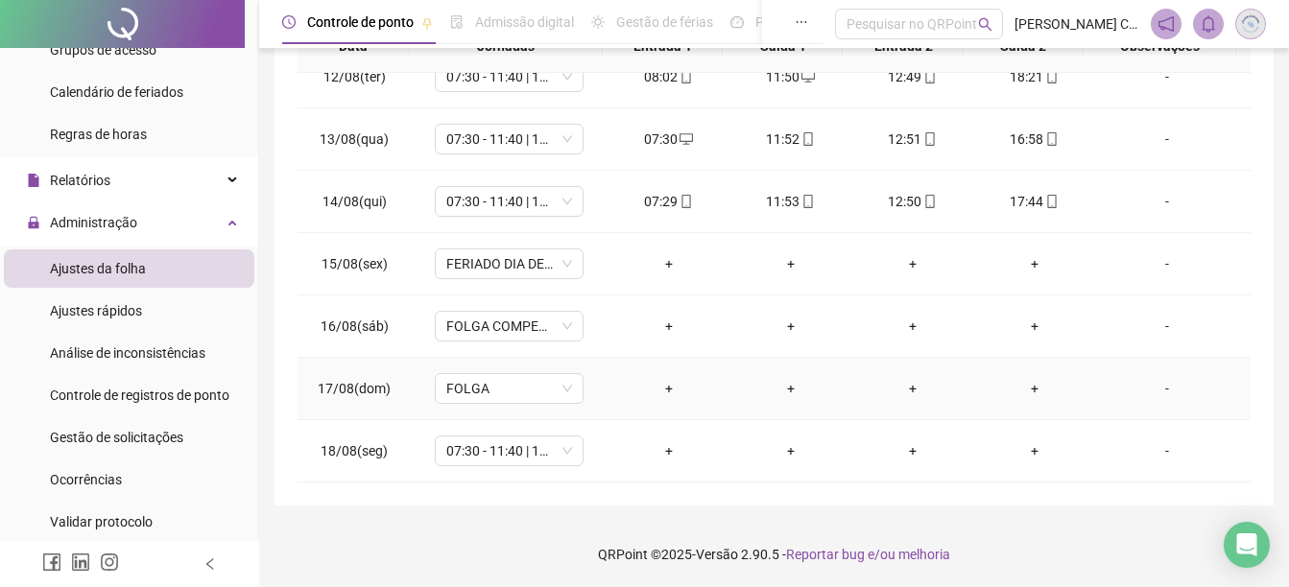
scroll to position [393, 0]
click at [91, 315] on span "Ajustes rápidos" at bounding box center [96, 310] width 92 height 15
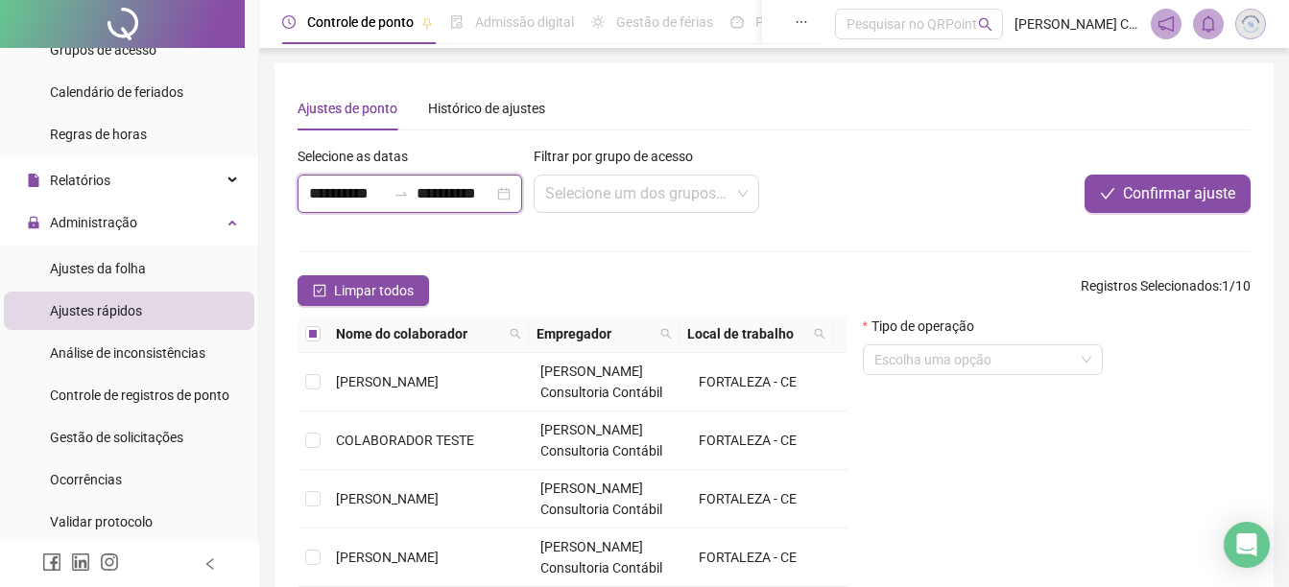
click at [337, 192] on input "**********" at bounding box center [347, 193] width 77 height 23
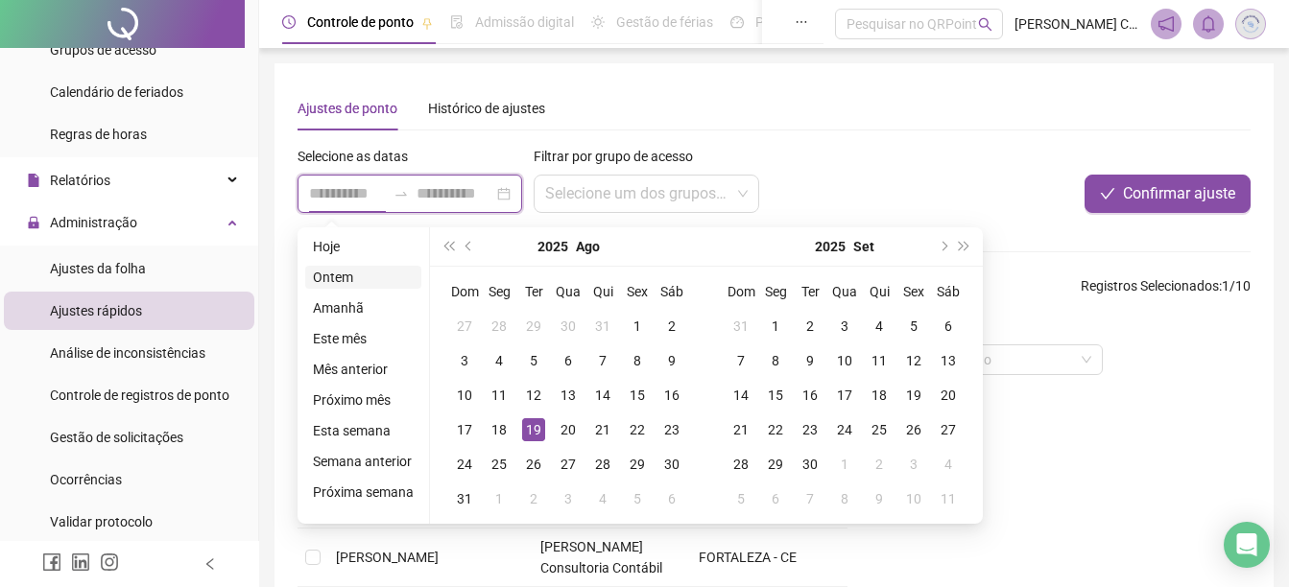
type input "**********"
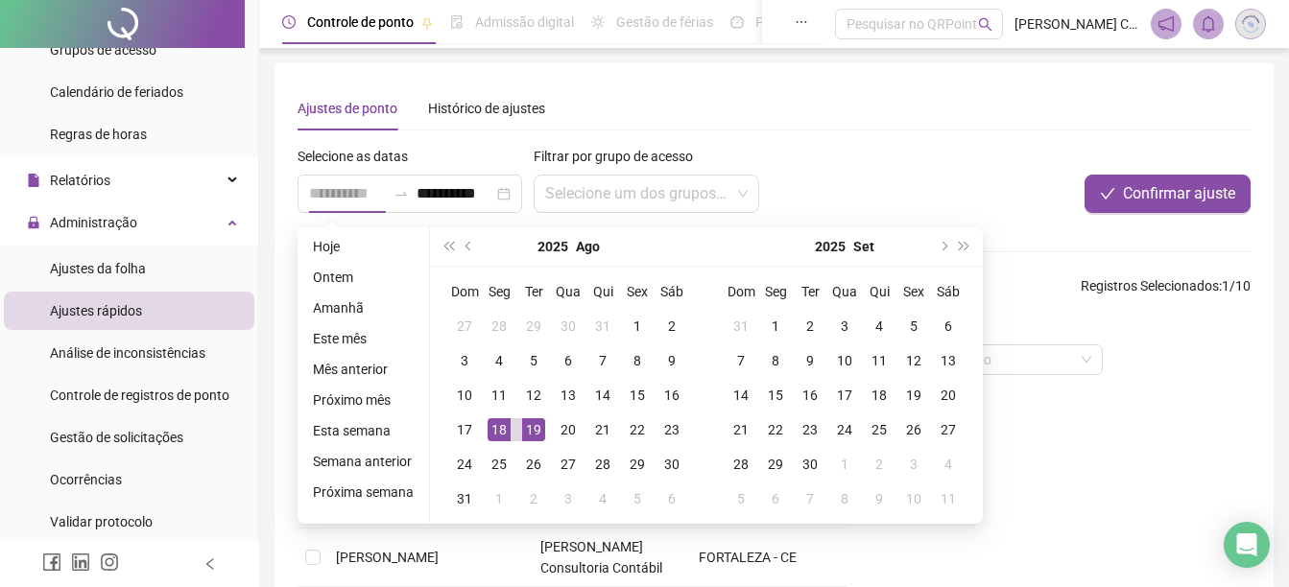
click at [503, 424] on div "18" at bounding box center [498, 429] width 23 height 23
click at [531, 428] on div "19" at bounding box center [533, 429] width 23 height 23
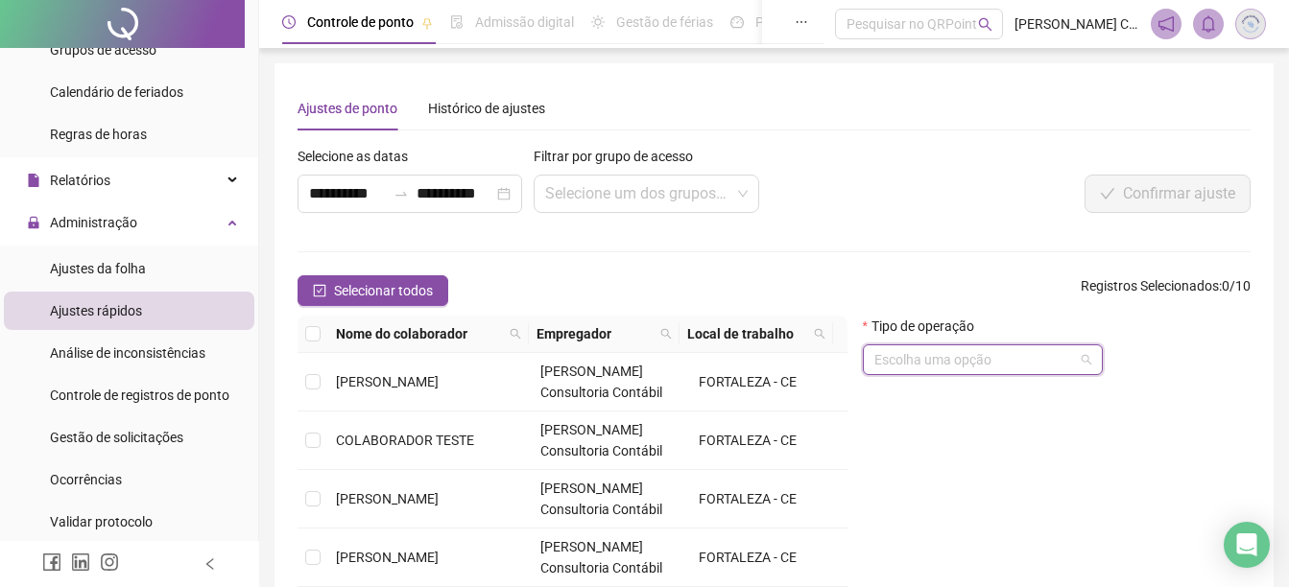
click at [923, 363] on input "search" at bounding box center [974, 359] width 200 height 29
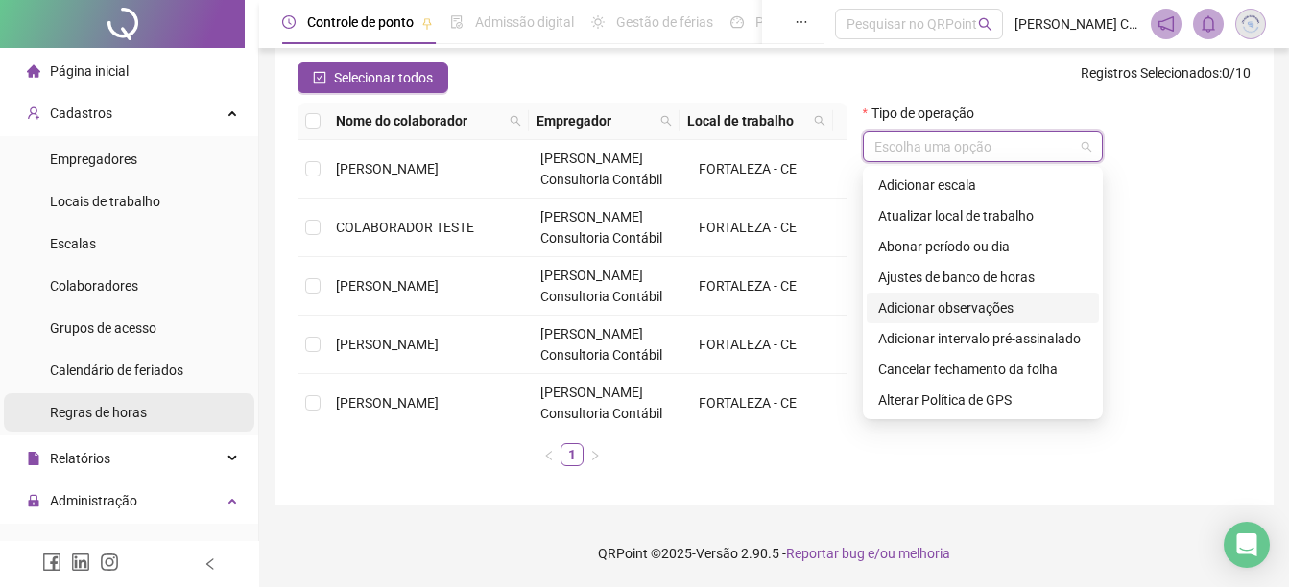
scroll to position [96, 0]
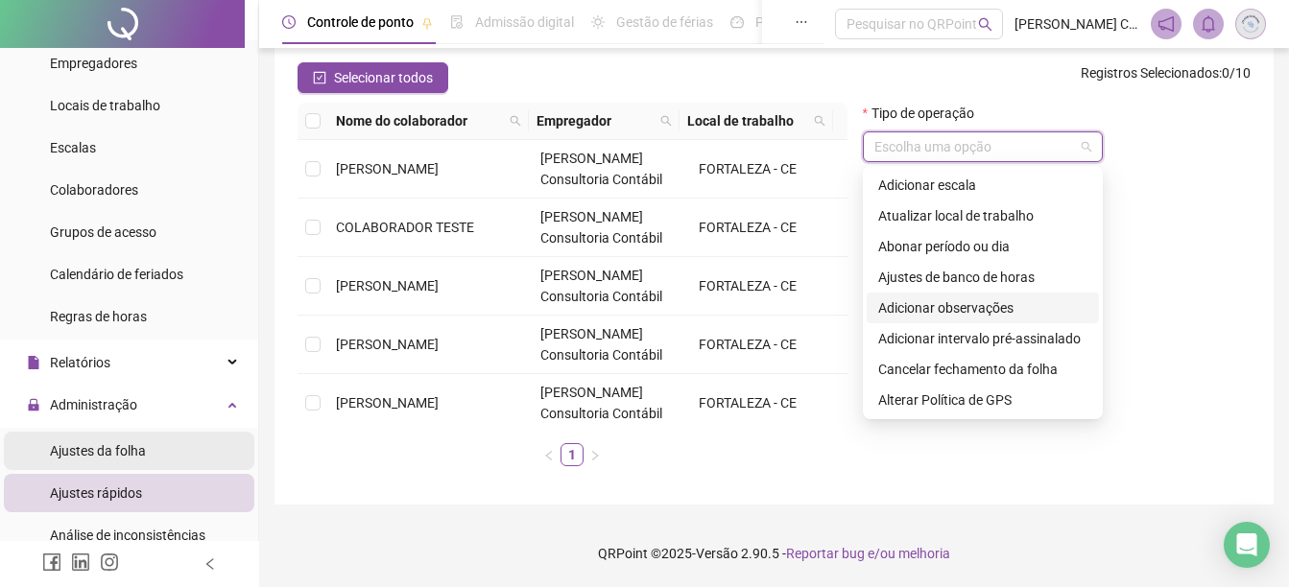
click at [125, 456] on span "Ajustes da folha" at bounding box center [98, 450] width 96 height 15
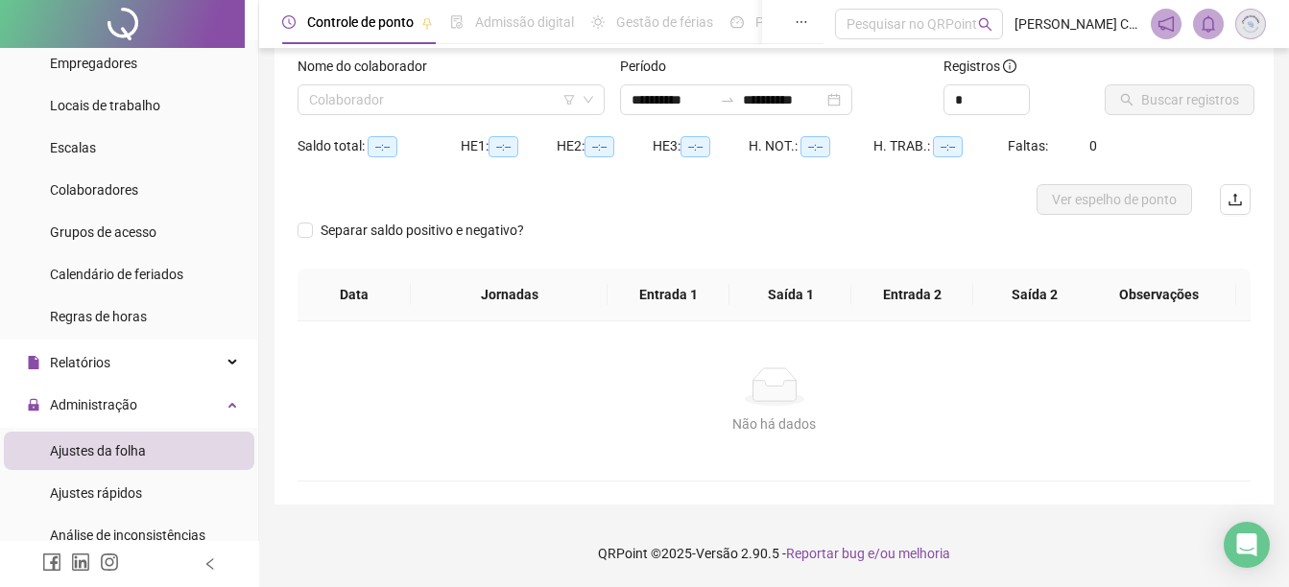
scroll to position [121, 0]
click at [377, 102] on input "search" at bounding box center [442, 99] width 267 height 29
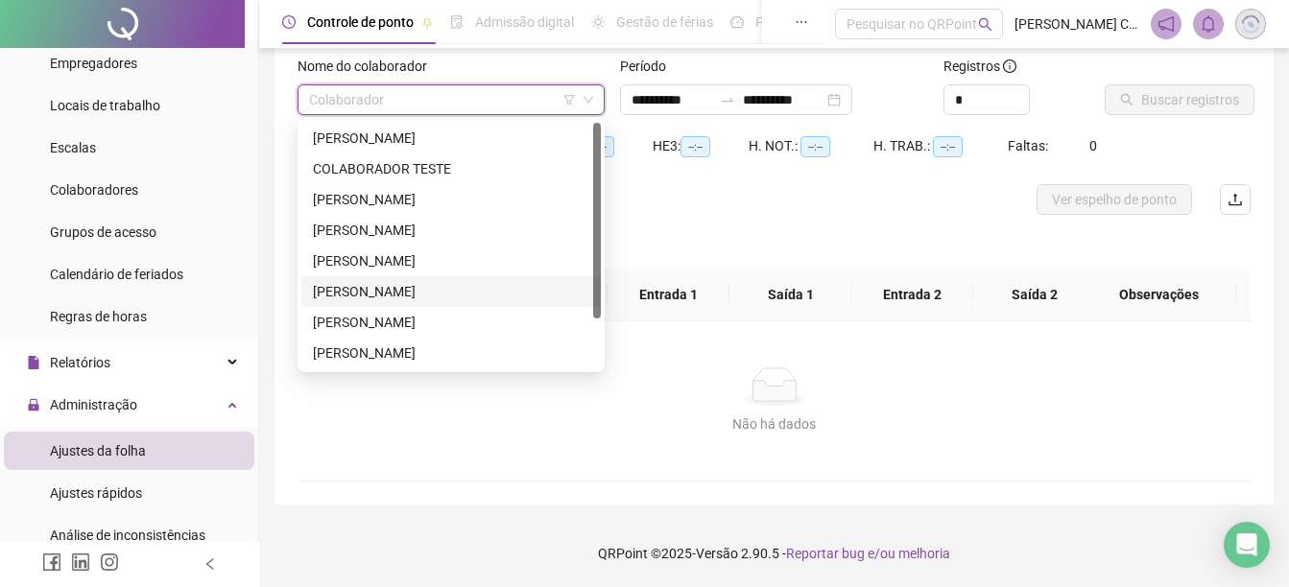
scroll to position [61, 0]
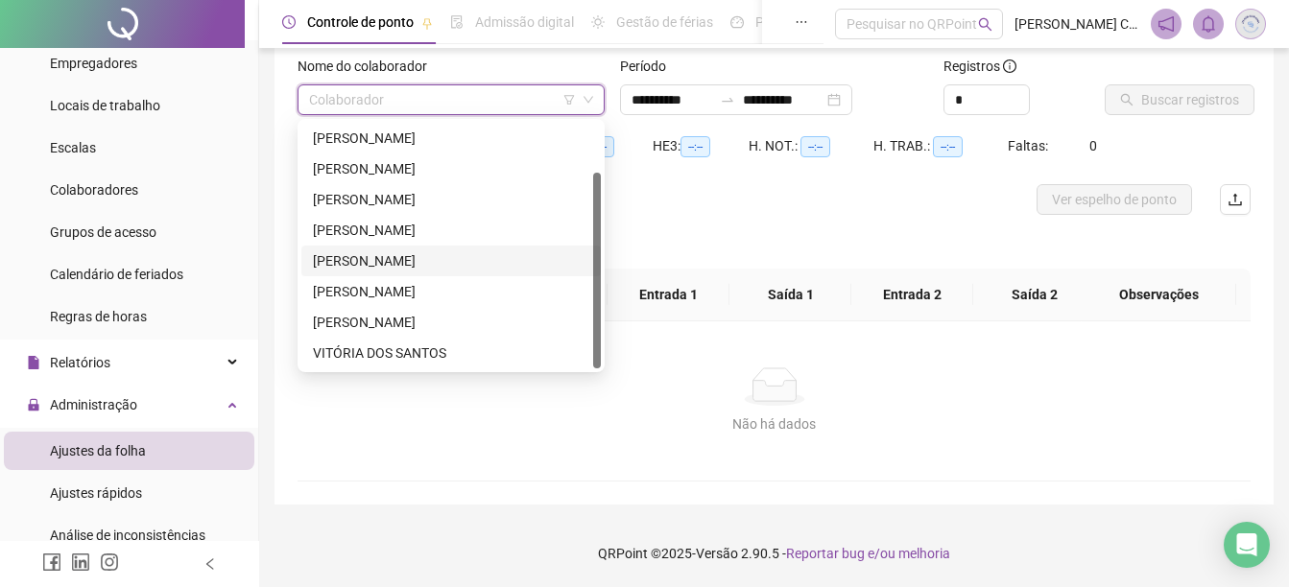
click at [369, 261] on div "[PERSON_NAME]" at bounding box center [451, 260] width 276 height 21
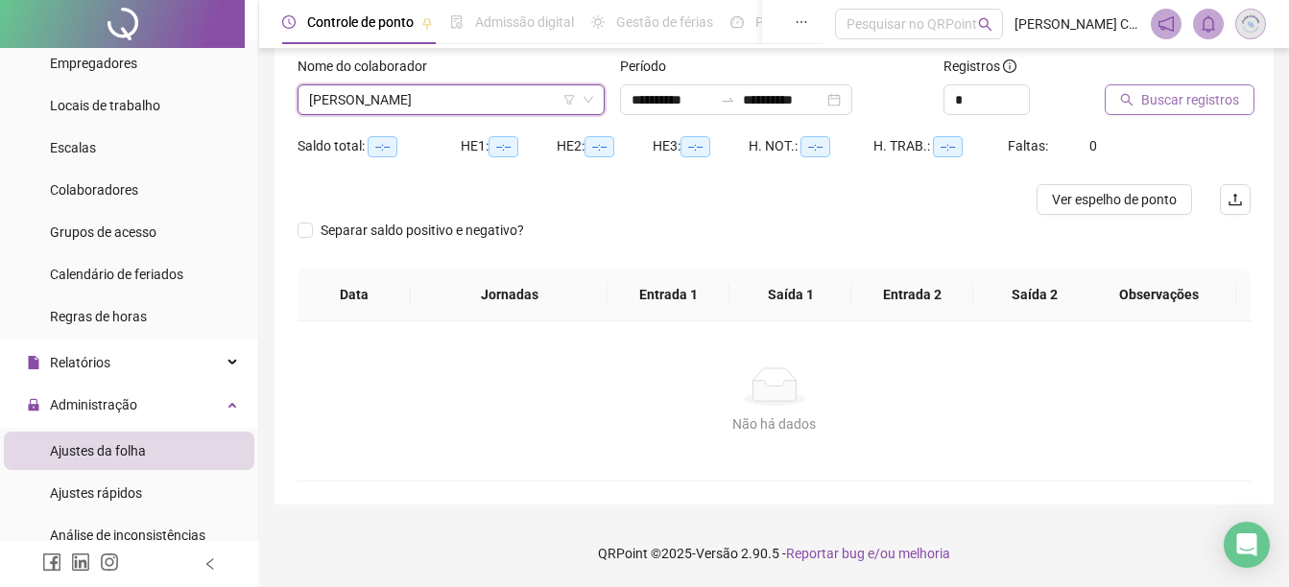
click at [1194, 98] on span "Buscar registros" at bounding box center [1190, 99] width 98 height 21
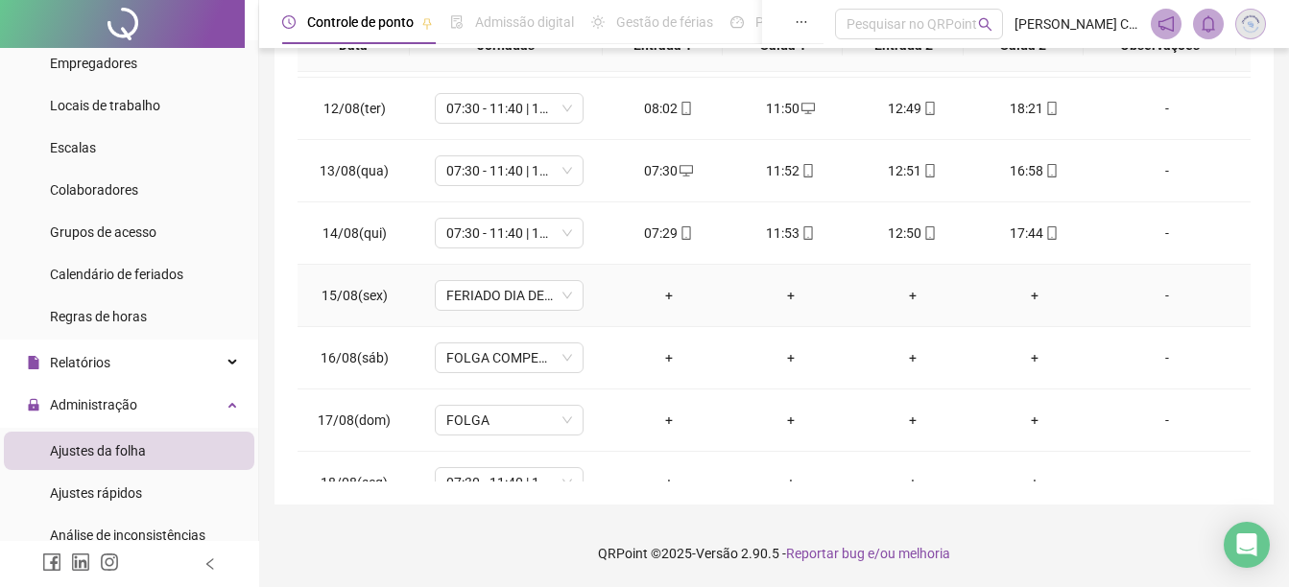
scroll to position [713, 0]
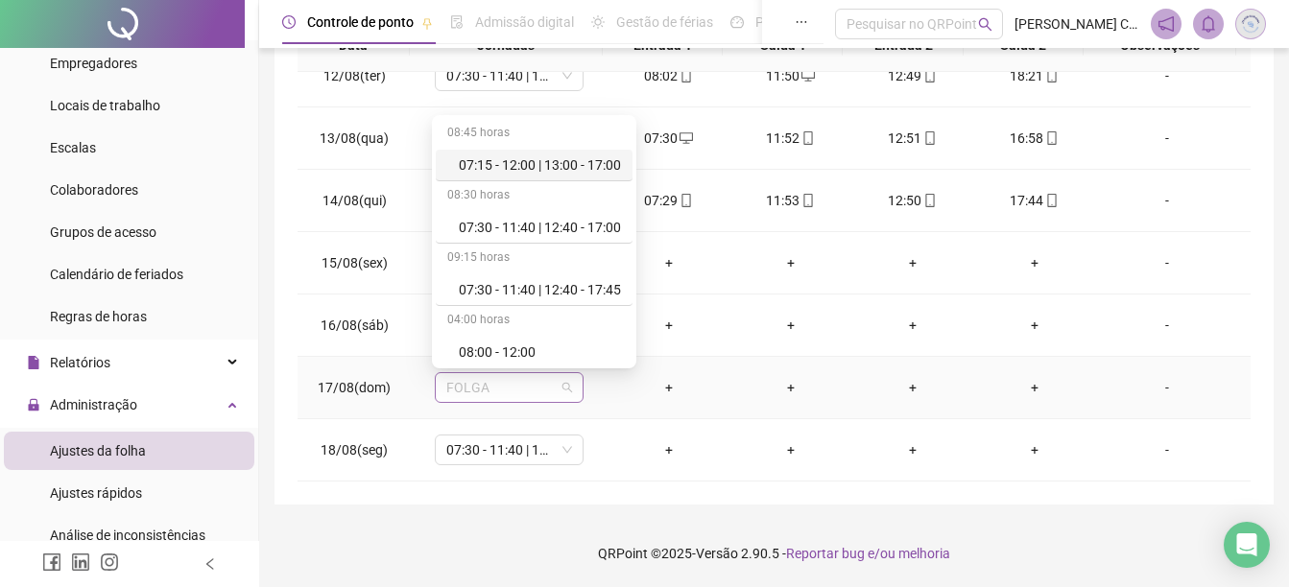
click at [453, 390] on span "FOLGA" at bounding box center [509, 387] width 126 height 29
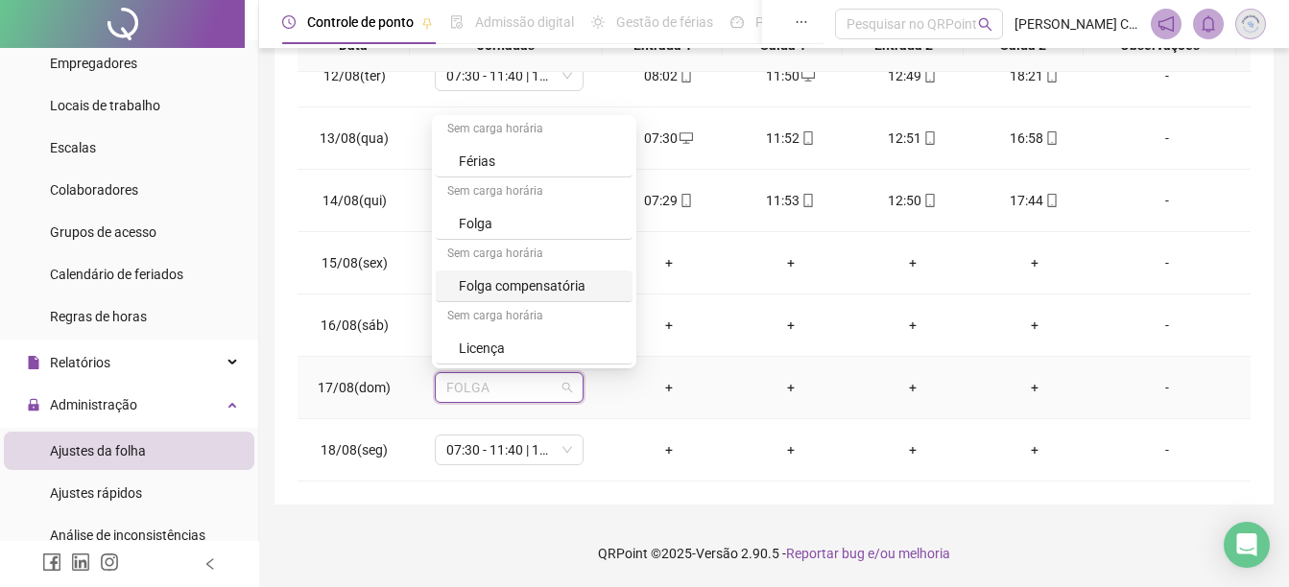
scroll to position [781, 0]
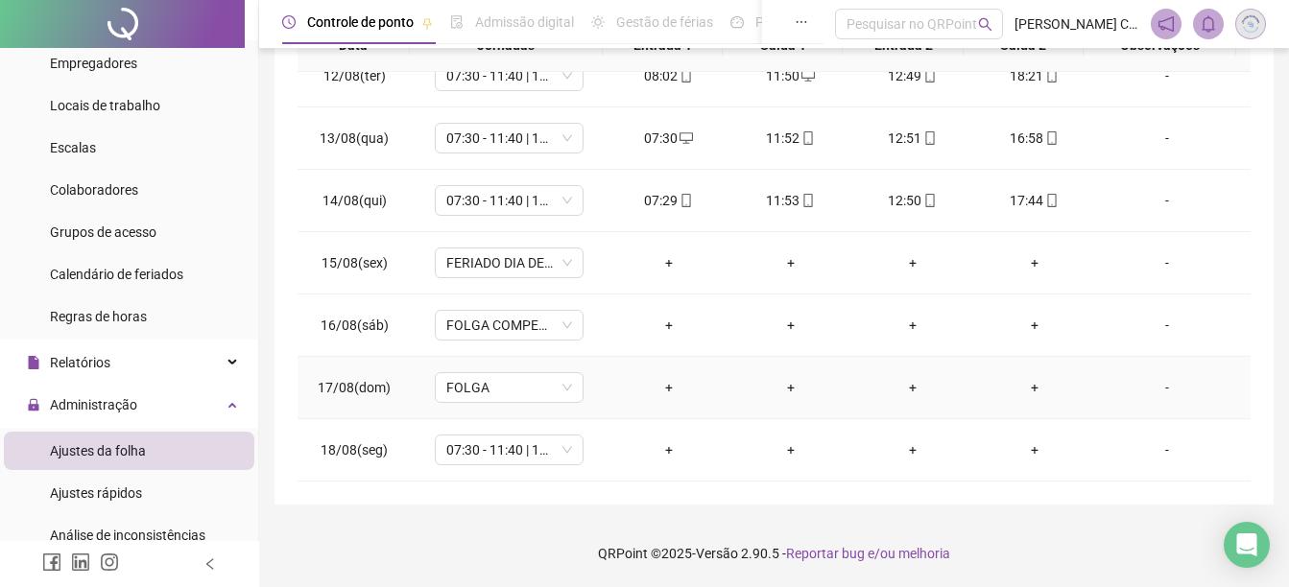
click at [882, 402] on td "+" at bounding box center [912, 388] width 122 height 62
click at [496, 454] on span "07:30 - 11:40 | 12:40 - 17:00" at bounding box center [509, 450] width 126 height 29
click at [826, 343] on td "+" at bounding box center [790, 326] width 122 height 62
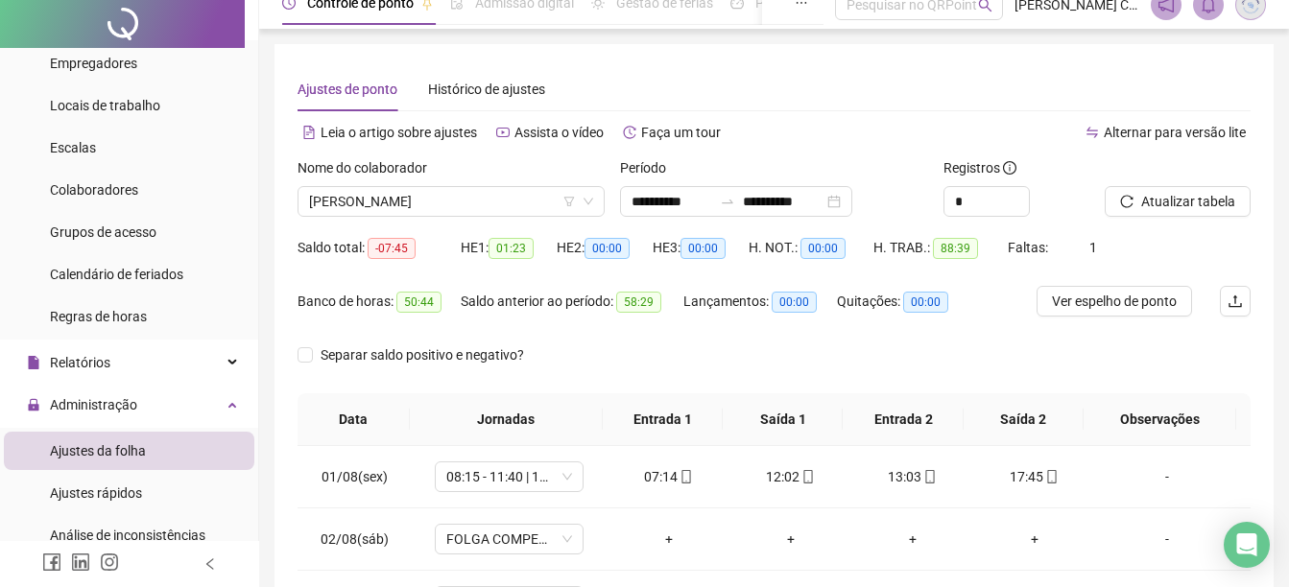
scroll to position [0, 0]
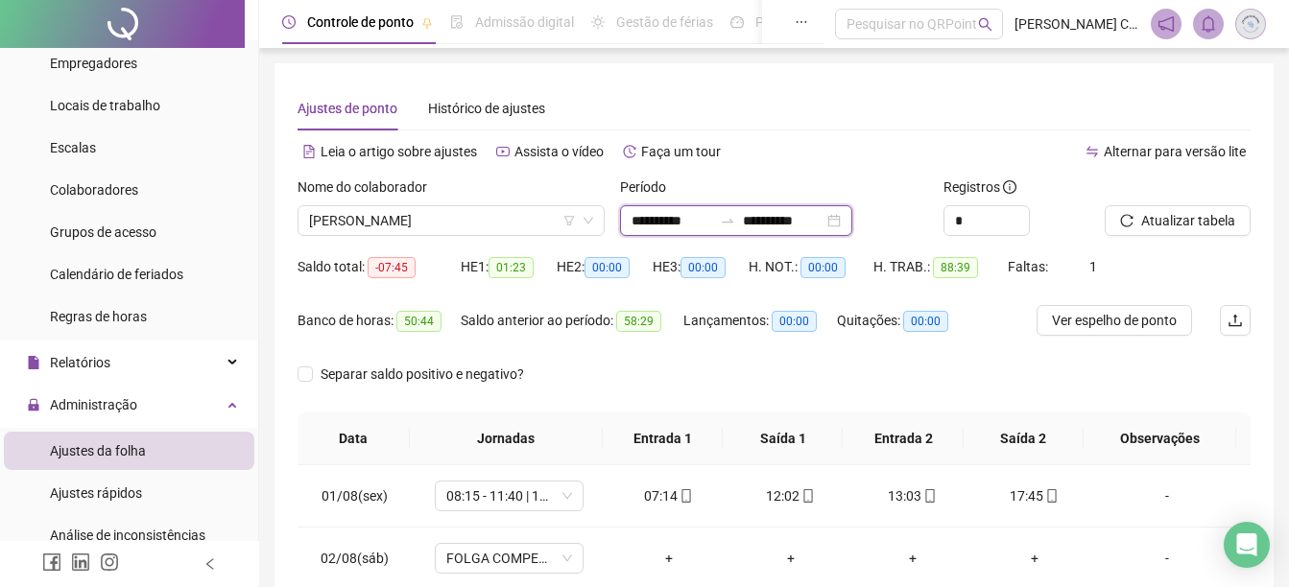
click at [820, 221] on input "**********" at bounding box center [783, 220] width 81 height 21
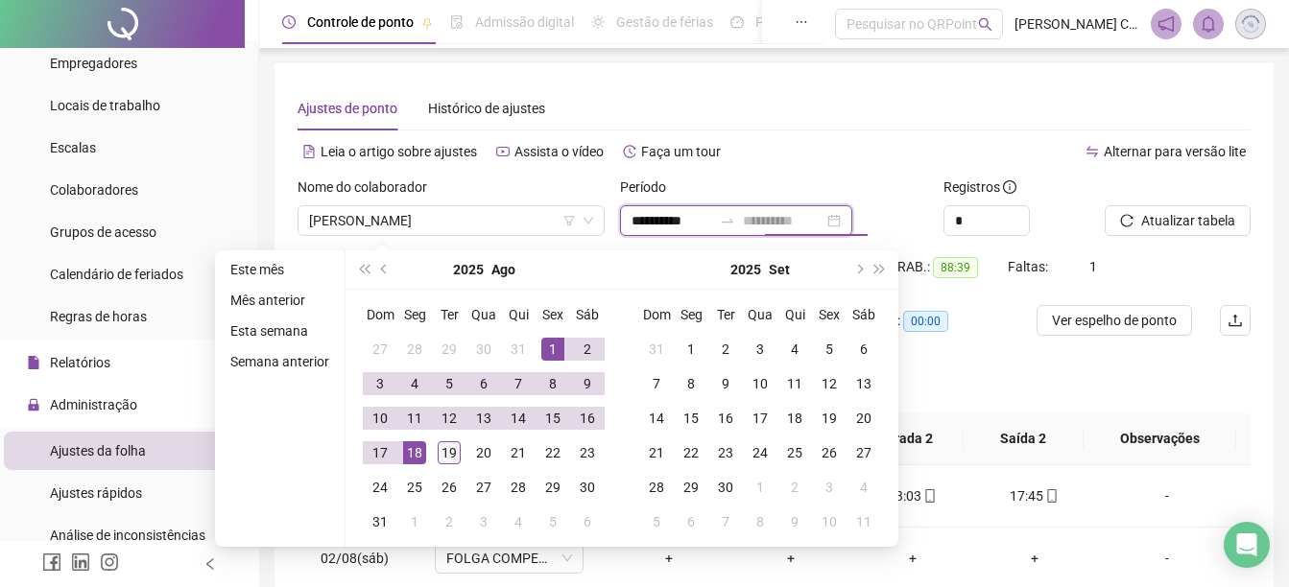
type input "**********"
click at [441, 445] on div "19" at bounding box center [448, 452] width 23 height 23
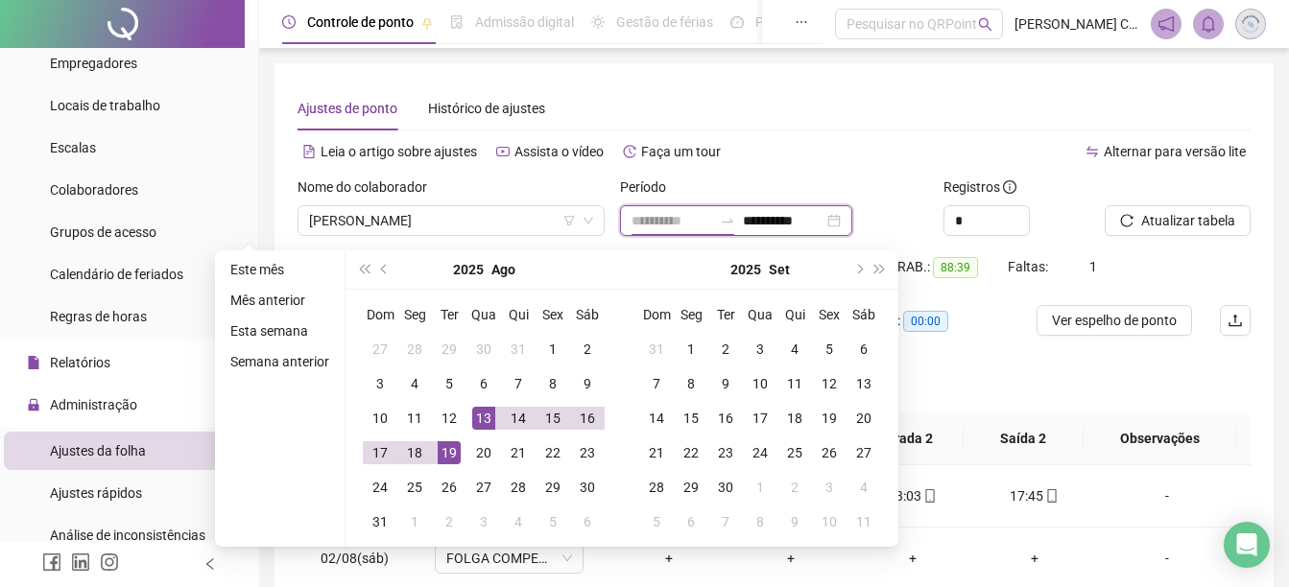
type input "**********"
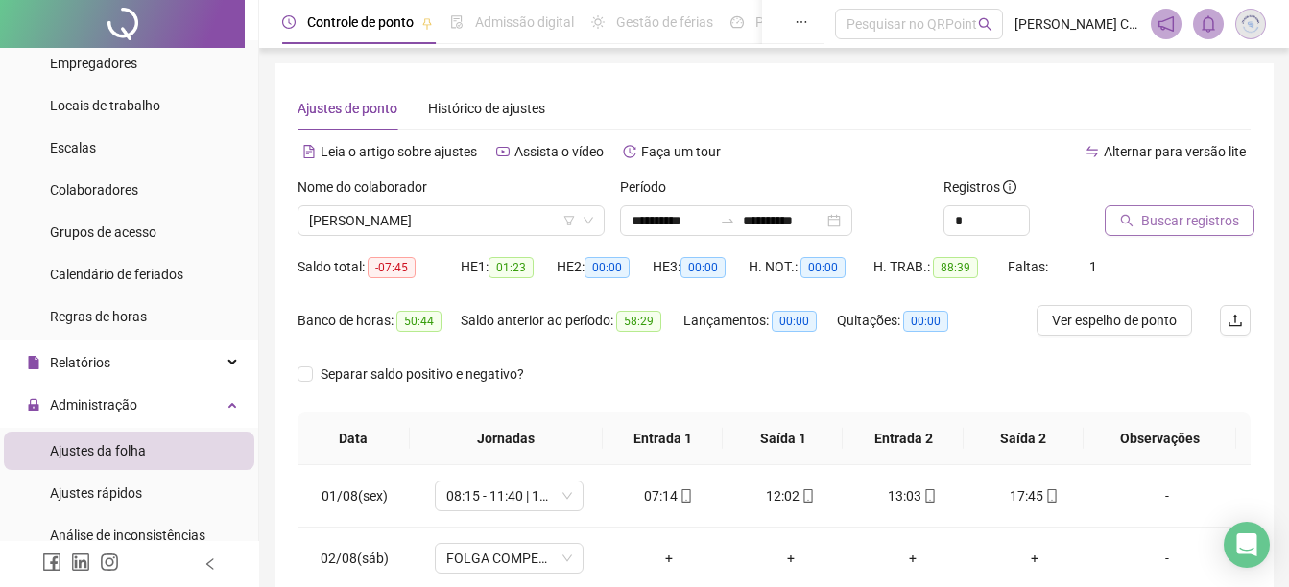
click at [1157, 220] on span "Buscar registros" at bounding box center [1190, 220] width 98 height 21
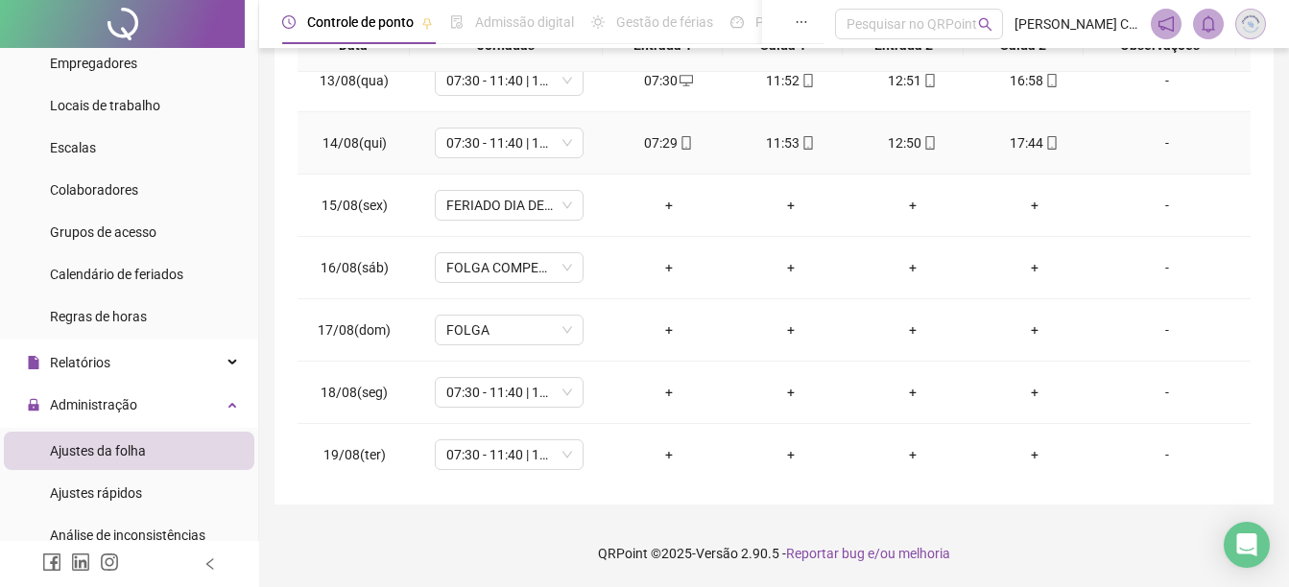
scroll to position [775, 0]
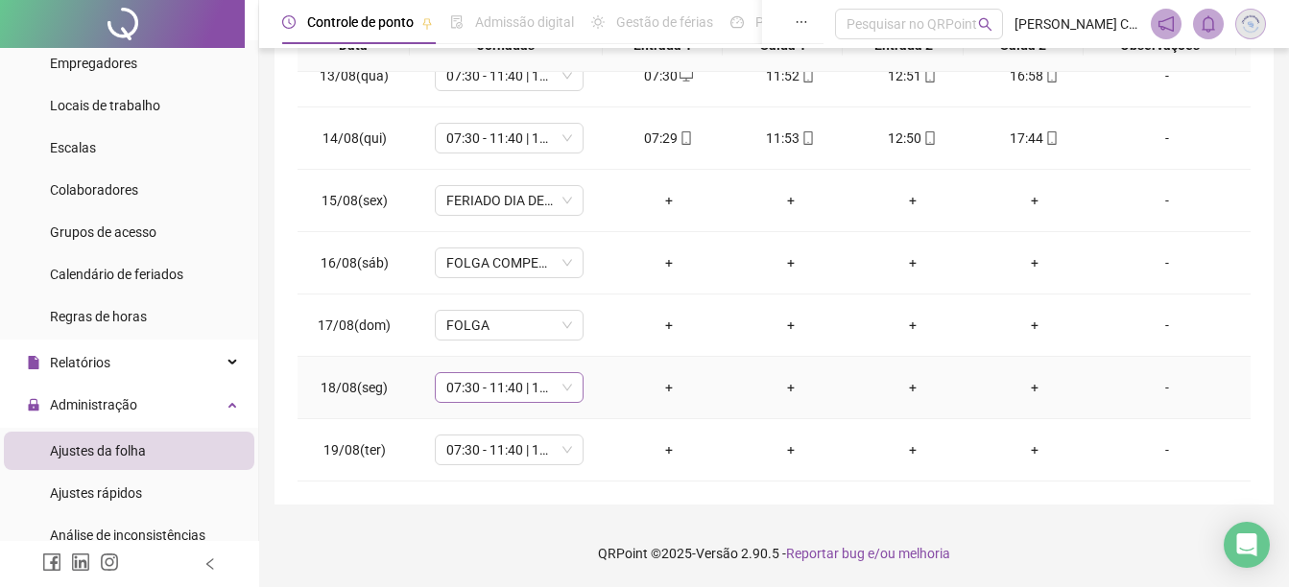
click at [480, 386] on span "07:30 - 11:40 | 12:40 - 17:00" at bounding box center [509, 387] width 126 height 29
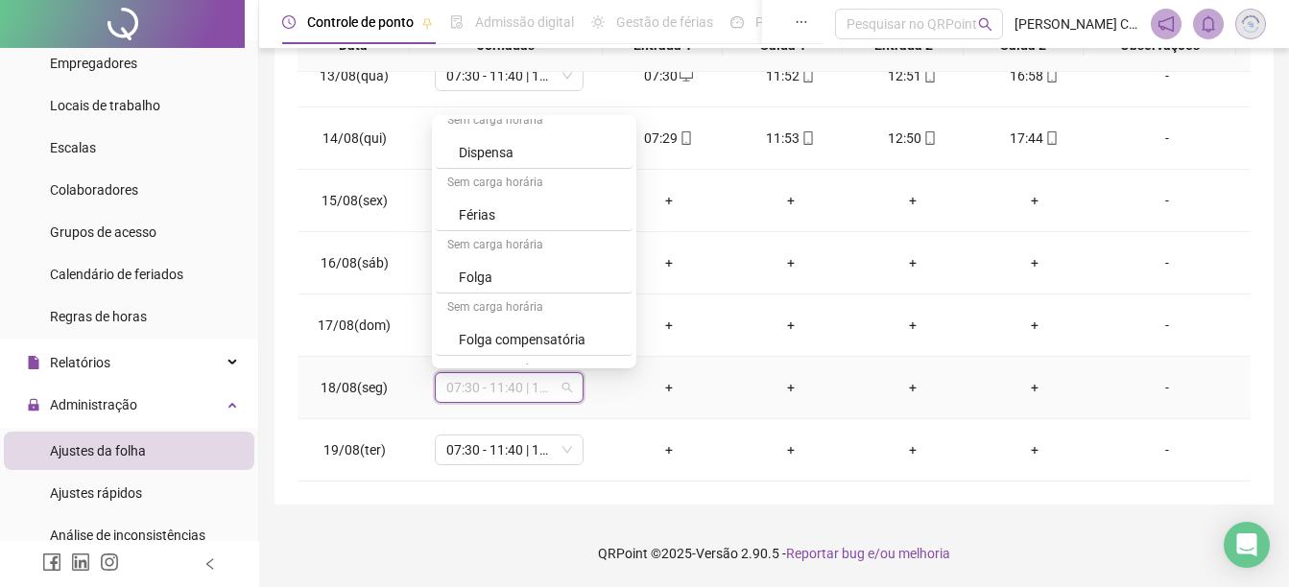
scroll to position [863, 0]
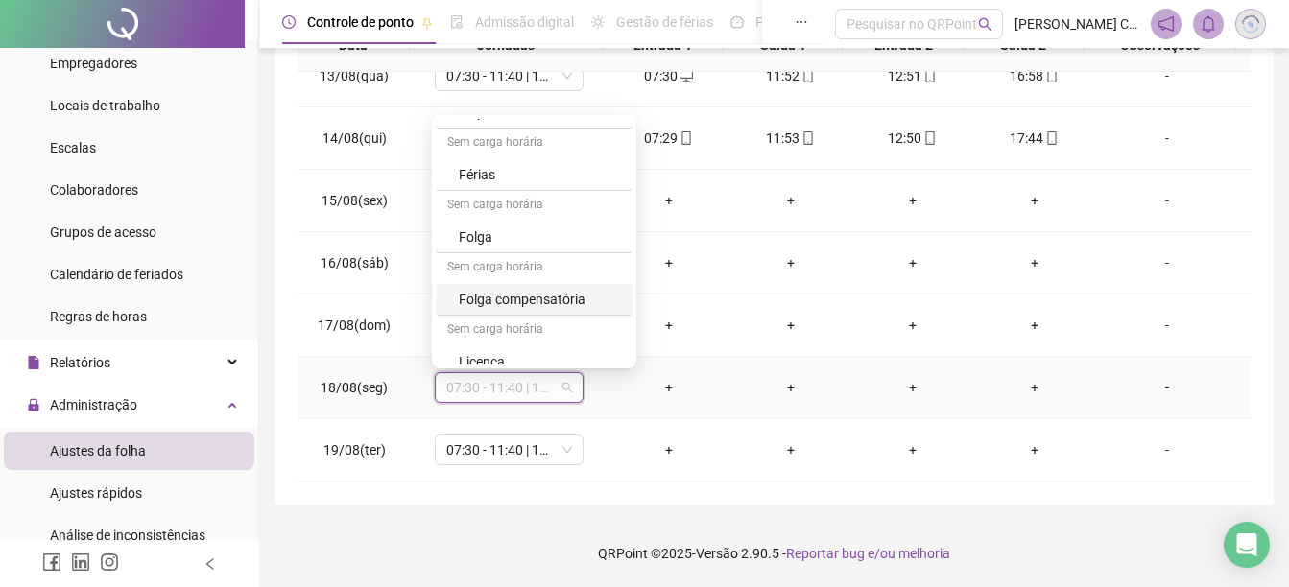
click at [511, 304] on div "Folga compensatória" at bounding box center [540, 299] width 162 height 21
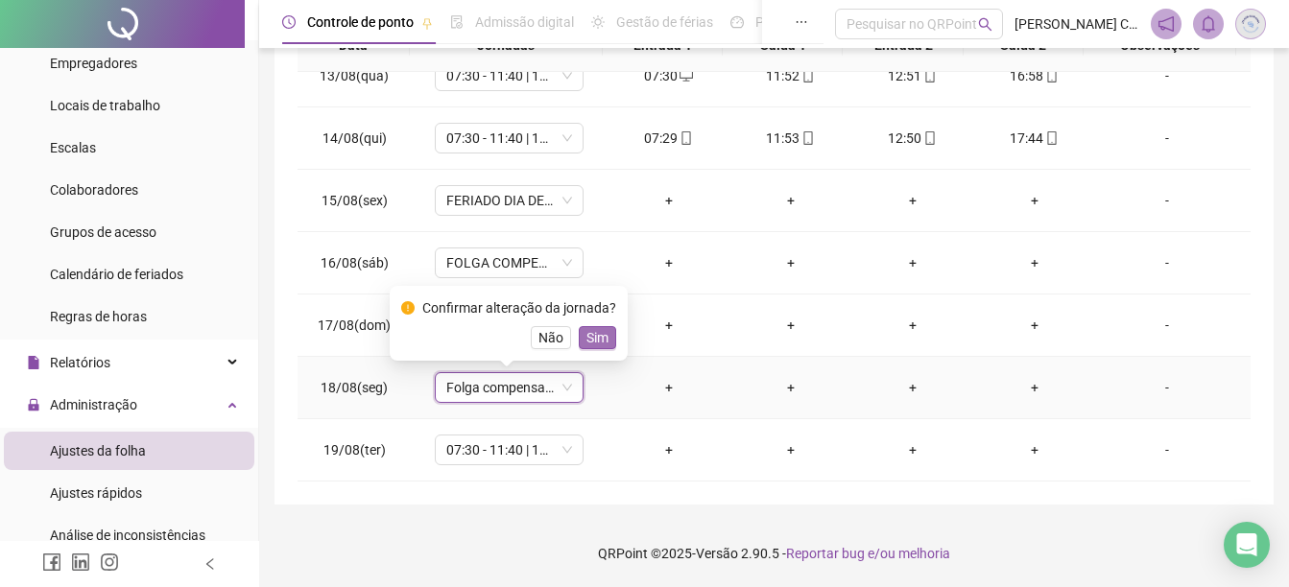
click at [606, 335] on button "Sim" at bounding box center [597, 337] width 37 height 23
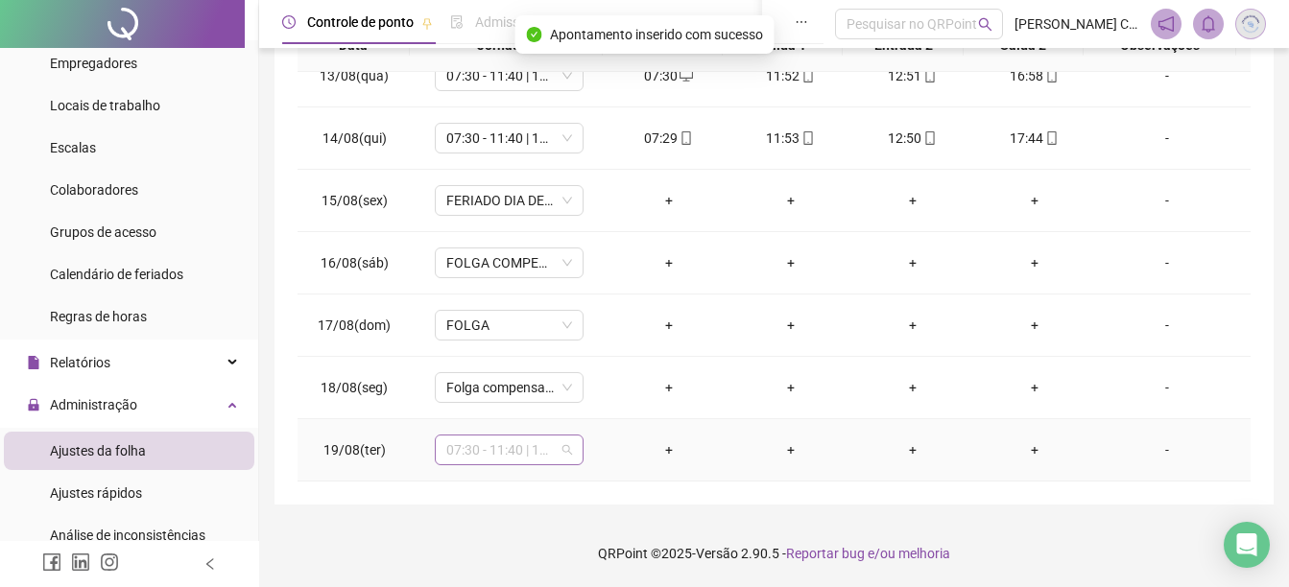
click at [495, 454] on span "07:30 - 11:40 | 12:40 - 17:45" at bounding box center [509, 450] width 126 height 29
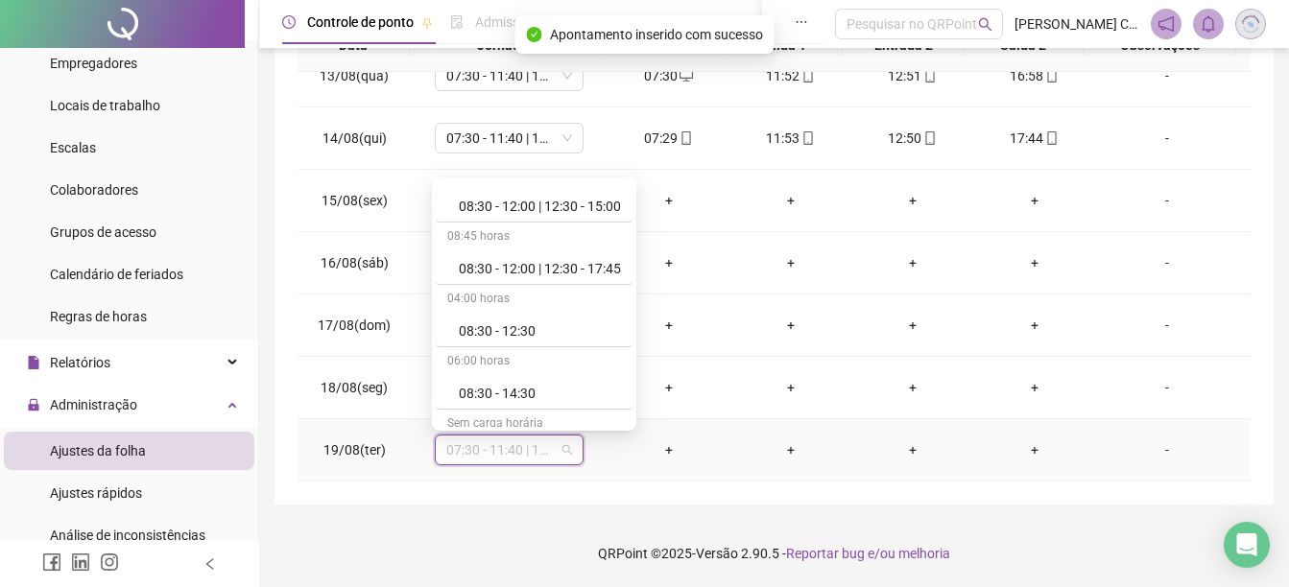
scroll to position [877, 0]
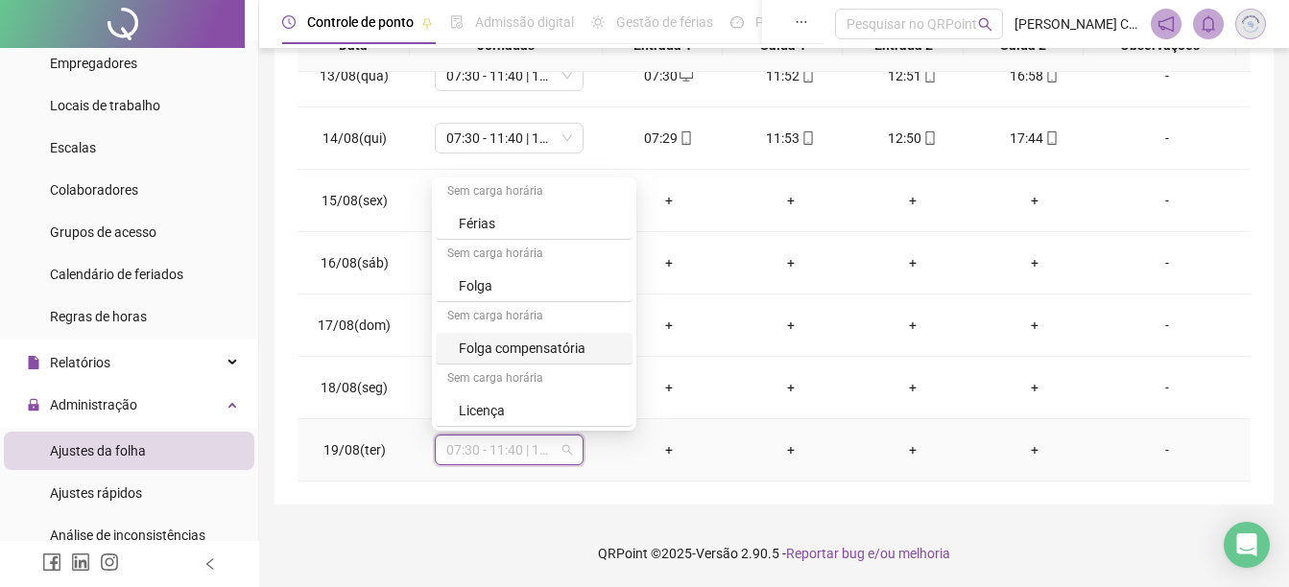
click at [525, 345] on div "Folga compensatória" at bounding box center [540, 348] width 162 height 21
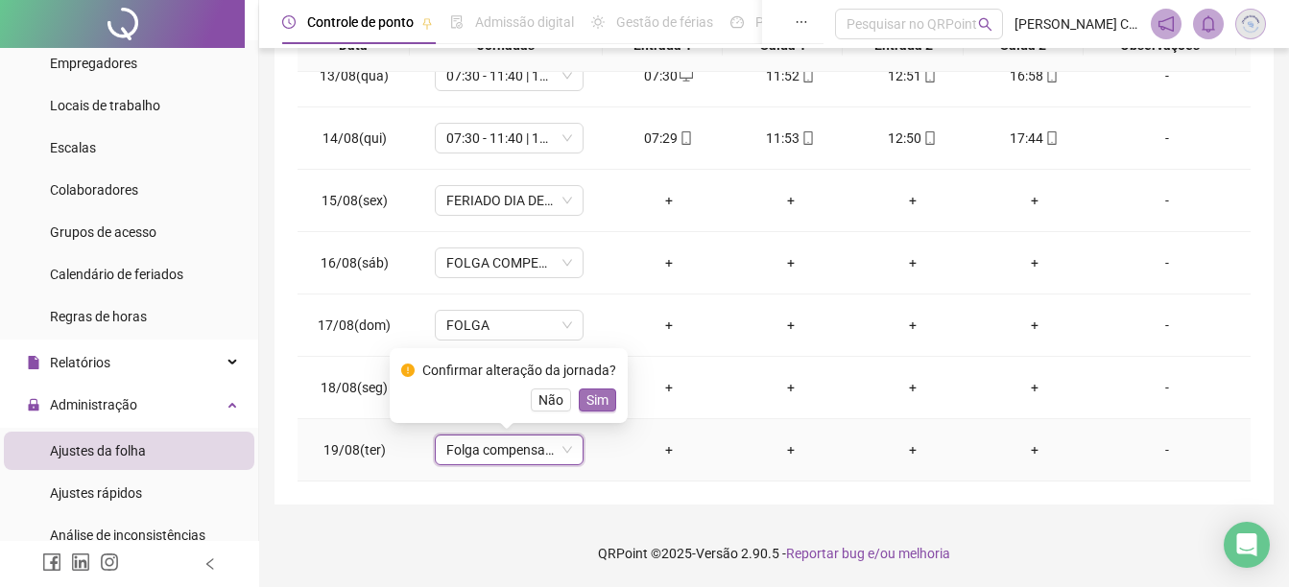
click at [586, 403] on span "Sim" at bounding box center [597, 400] width 22 height 21
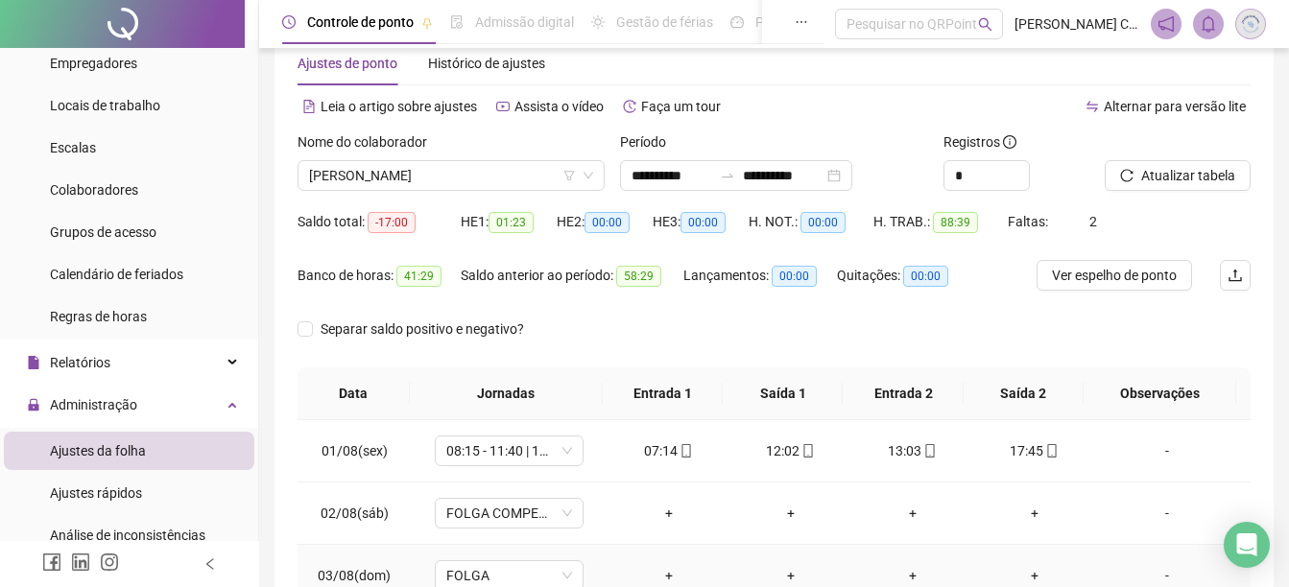
scroll to position [0, 0]
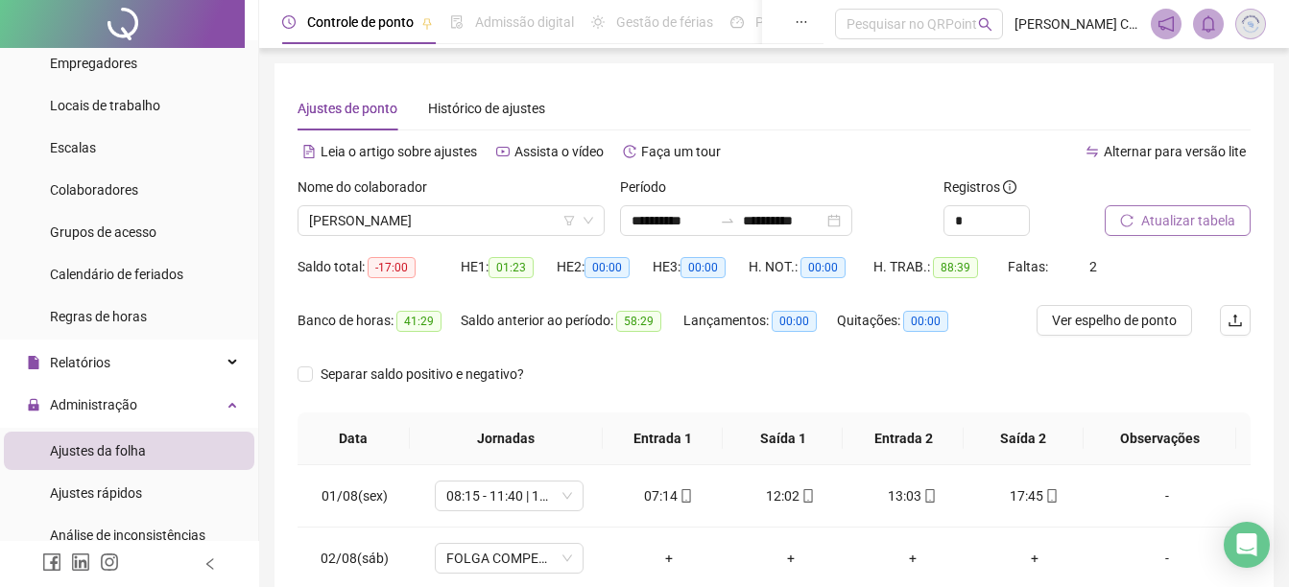
click at [1180, 219] on span "Atualizar tabela" at bounding box center [1188, 220] width 94 height 21
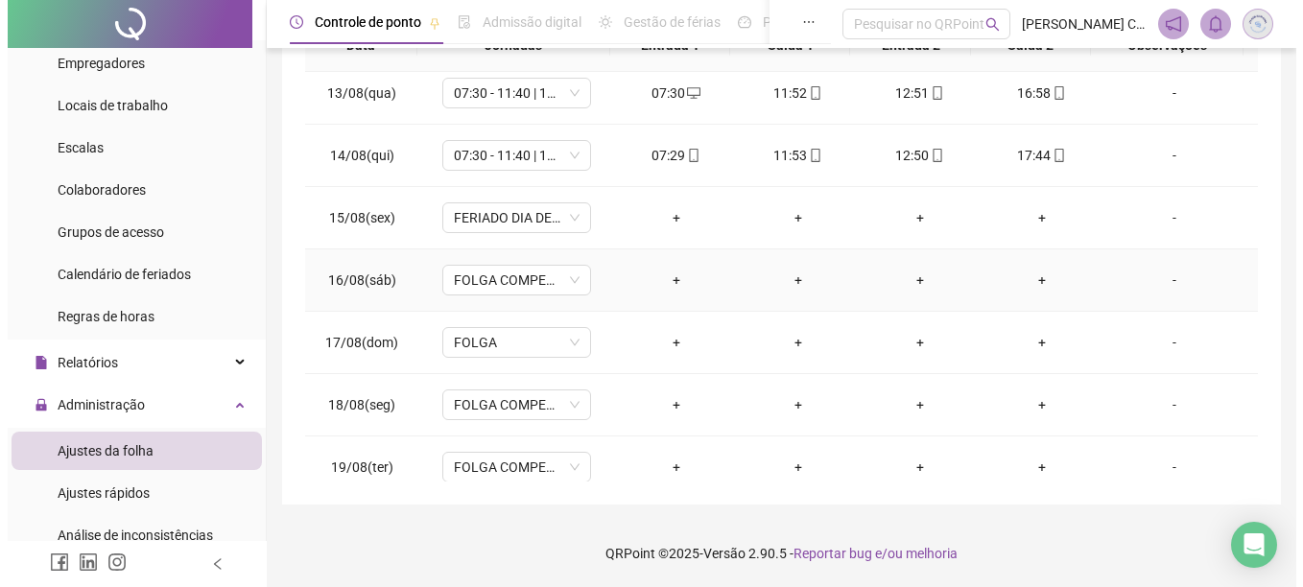
scroll to position [679, 0]
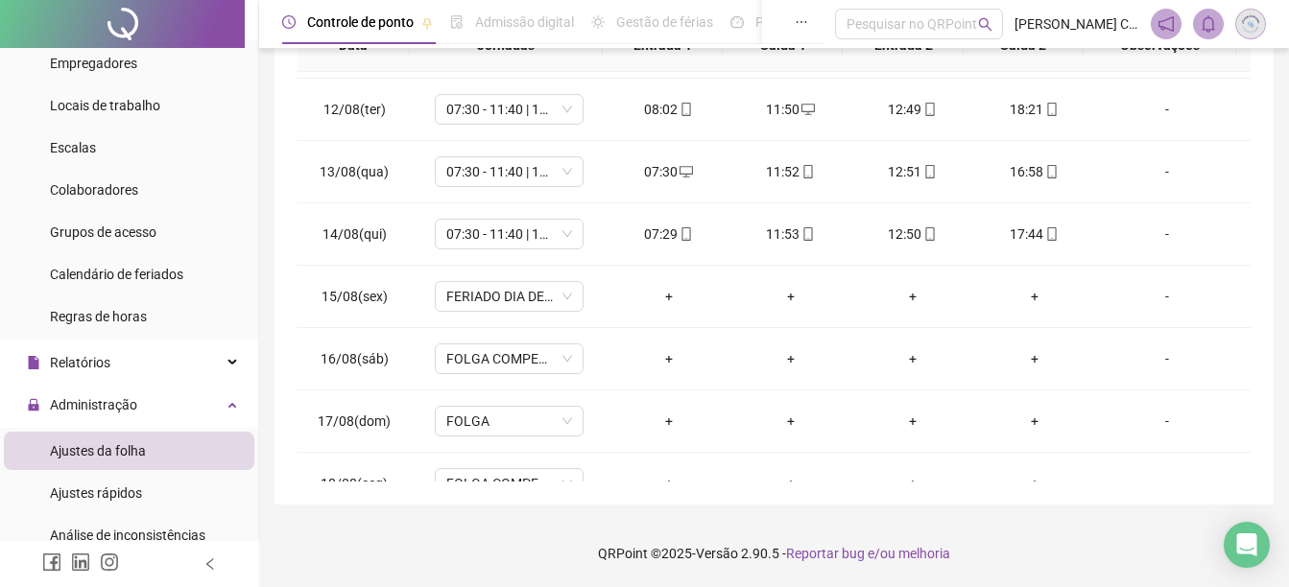
click at [1248, 22] on img at bounding box center [1250, 24] width 29 height 29
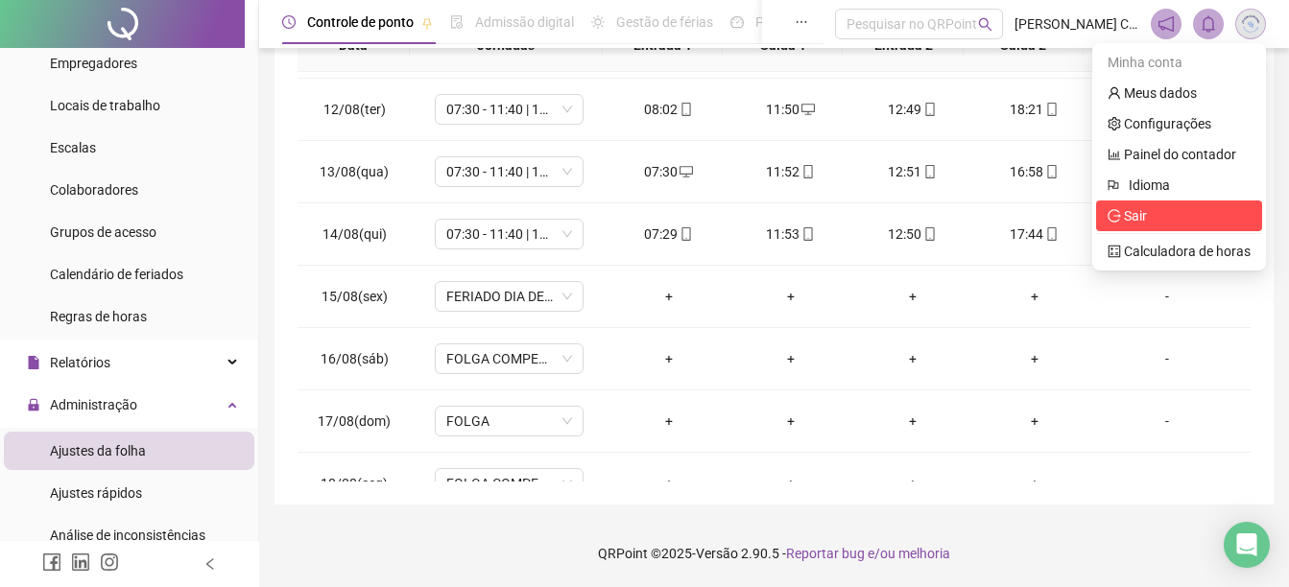
click at [1138, 214] on span "Sair" at bounding box center [1134, 215] width 23 height 15
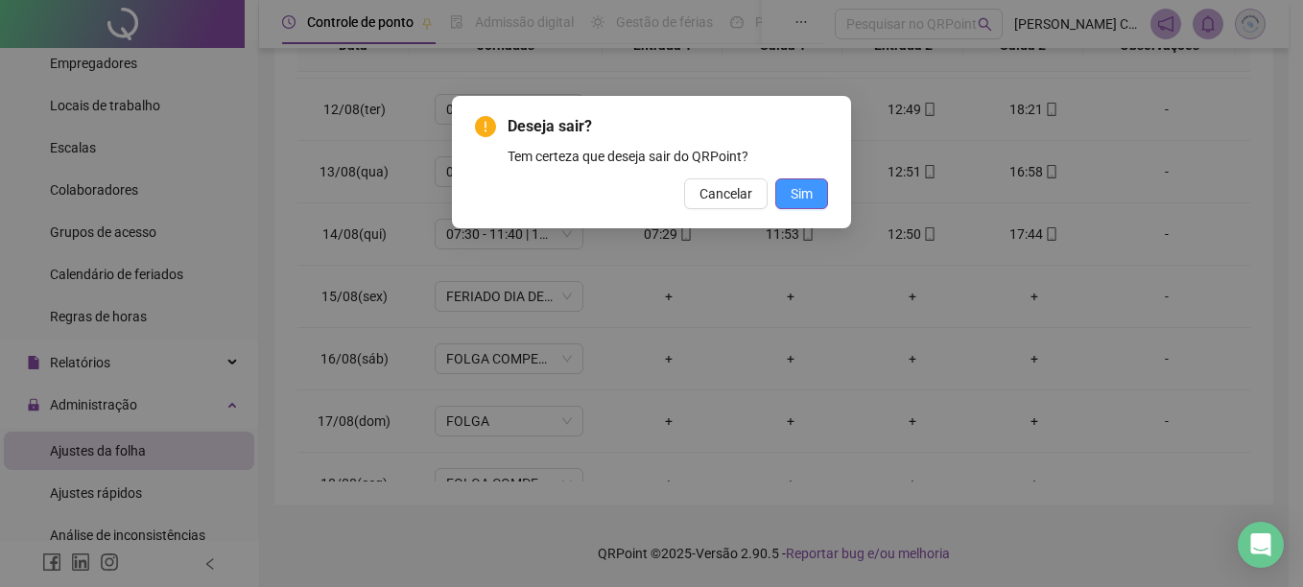
click at [796, 194] on span "Sim" at bounding box center [802, 193] width 22 height 21
